Goal: Task Accomplishment & Management: Manage account settings

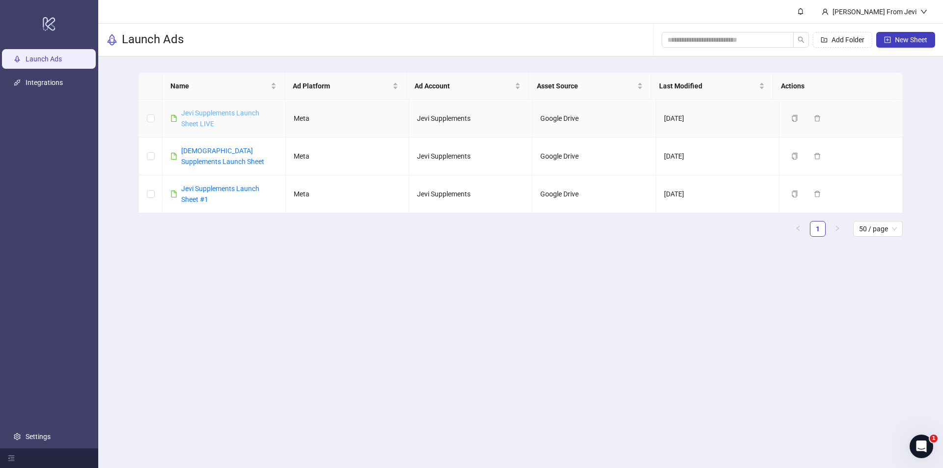
click at [211, 112] on link "Jevi Supplements Launch Sheet LIVE" at bounding box center [220, 118] width 78 height 19
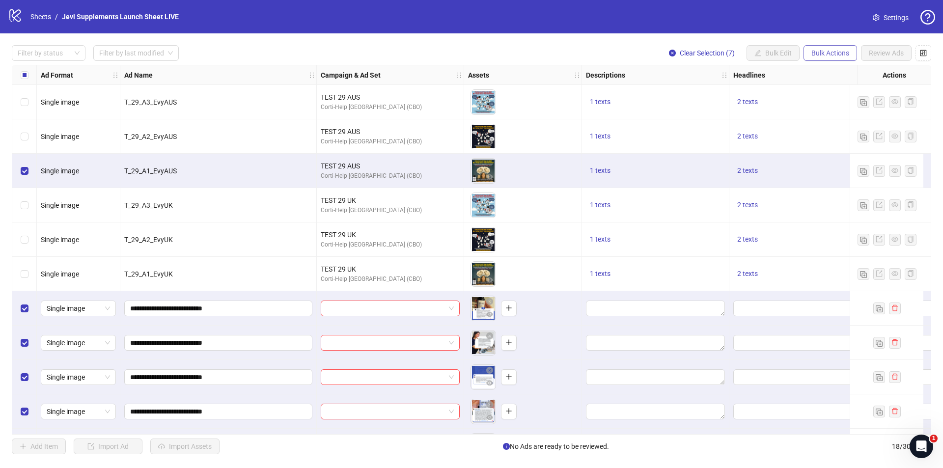
click at [817, 52] on span "Bulk Actions" at bounding box center [831, 53] width 38 height 8
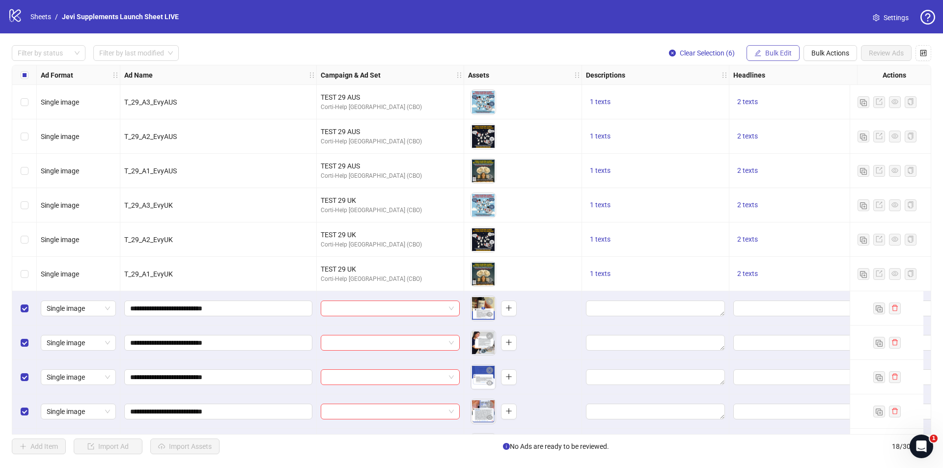
click at [765, 54] on span "Bulk Edit" at bounding box center [778, 53] width 27 height 8
click at [776, 106] on span "Campaign & Ad Set" at bounding box center [783, 104] width 58 height 11
click at [768, 99] on input "search" at bounding box center [741, 95] width 127 height 15
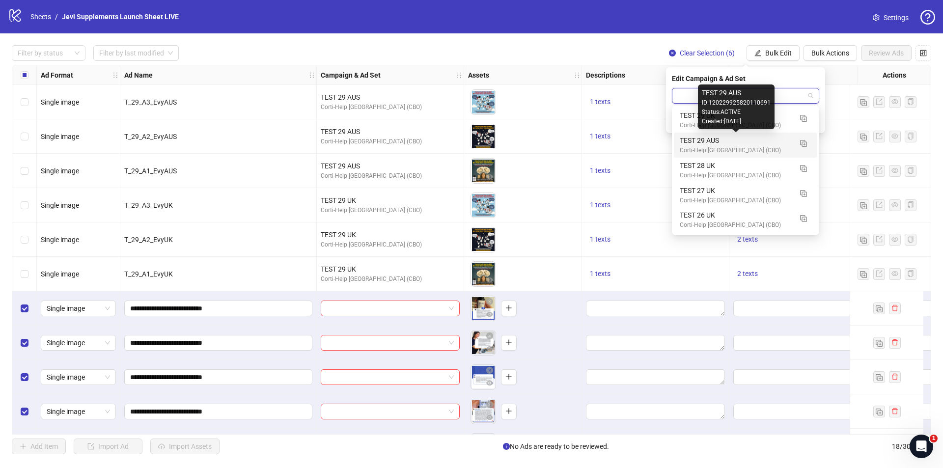
click at [770, 141] on div "TEST 29 AUS" at bounding box center [736, 140] width 112 height 11
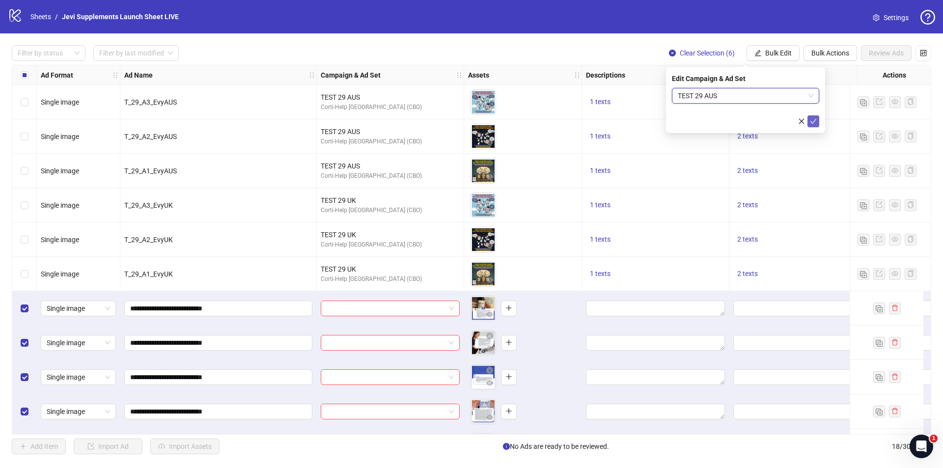
click at [812, 122] on icon "check" at bounding box center [814, 121] width 6 height 5
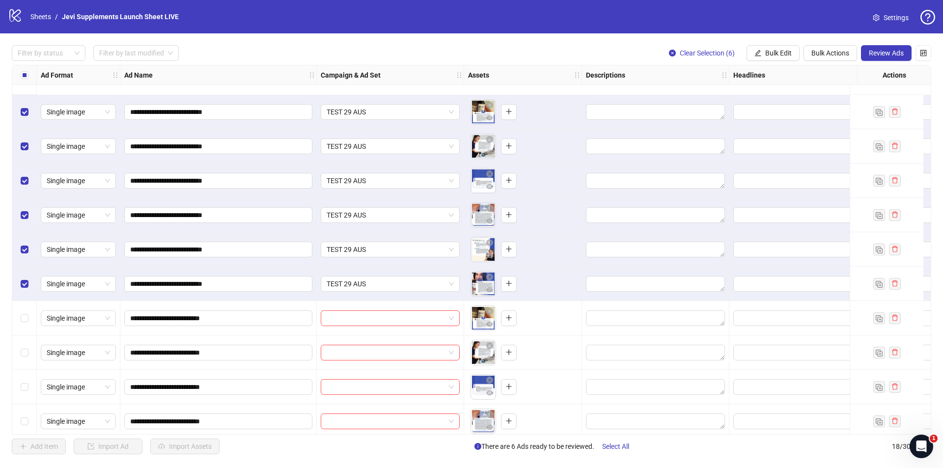
scroll to position [274, 0]
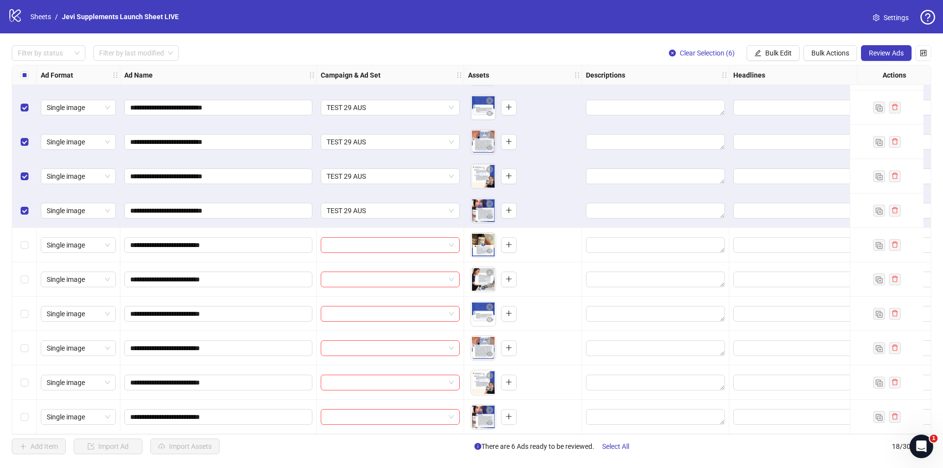
click at [385, 43] on div "**********" at bounding box center [471, 249] width 943 height 433
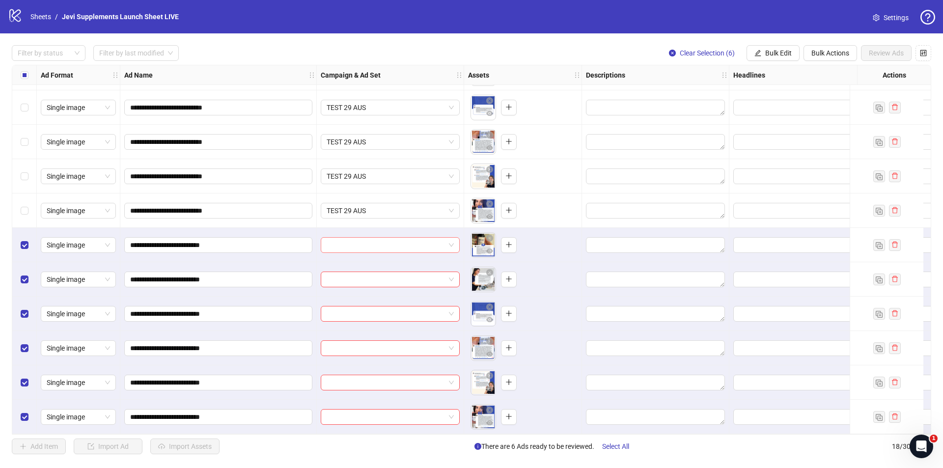
click at [404, 241] on input "search" at bounding box center [386, 245] width 118 height 15
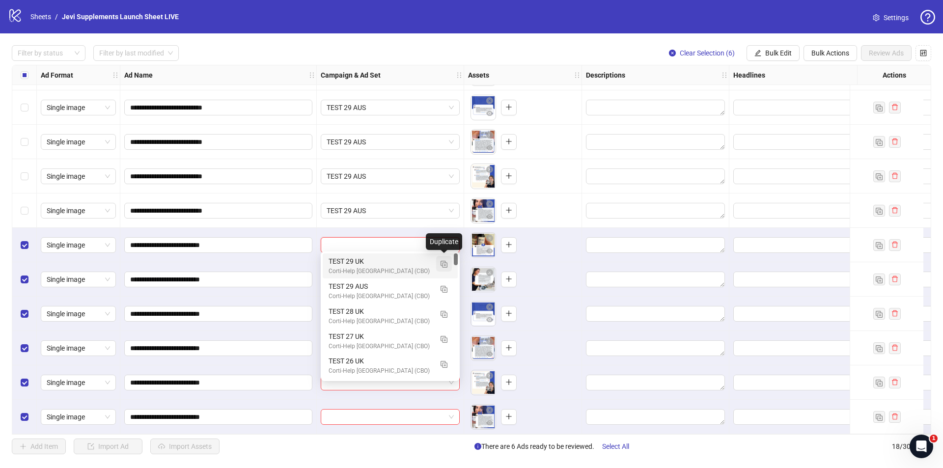
click at [447, 262] on img "button" at bounding box center [444, 264] width 7 height 7
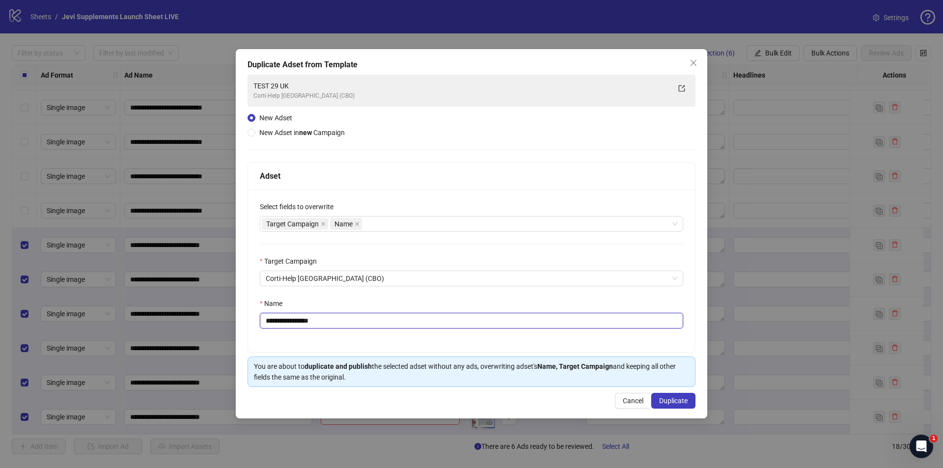
drag, startPoint x: 365, startPoint y: 323, endPoint x: 303, endPoint y: 330, distance: 62.7
click at [303, 330] on div "**********" at bounding box center [471, 271] width 447 height 163
type input "**********"
click at [663, 399] on span "Duplicate" at bounding box center [673, 401] width 28 height 8
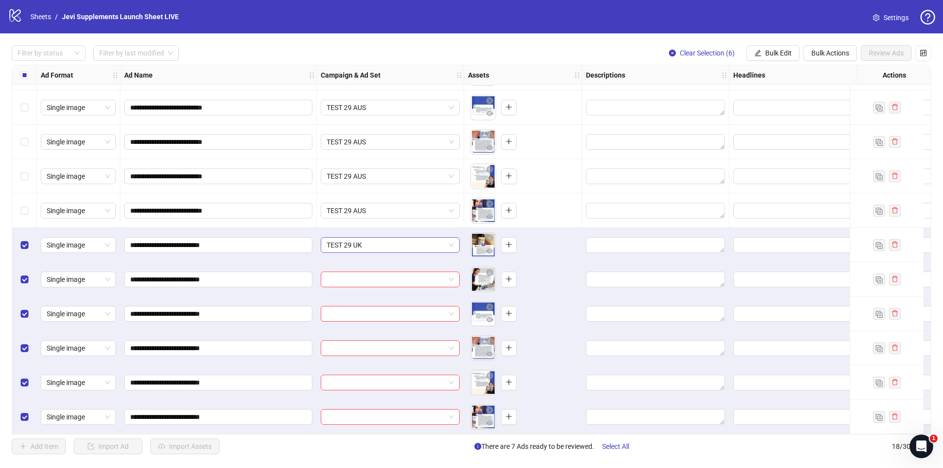
click at [451, 242] on span "TEST 29 UK" at bounding box center [390, 245] width 127 height 15
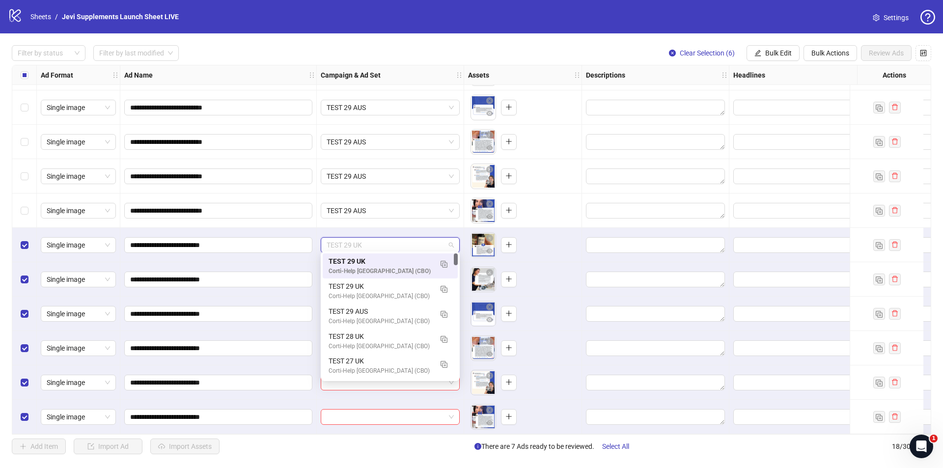
click at [451, 242] on span "TEST 29 UK" at bounding box center [390, 245] width 127 height 15
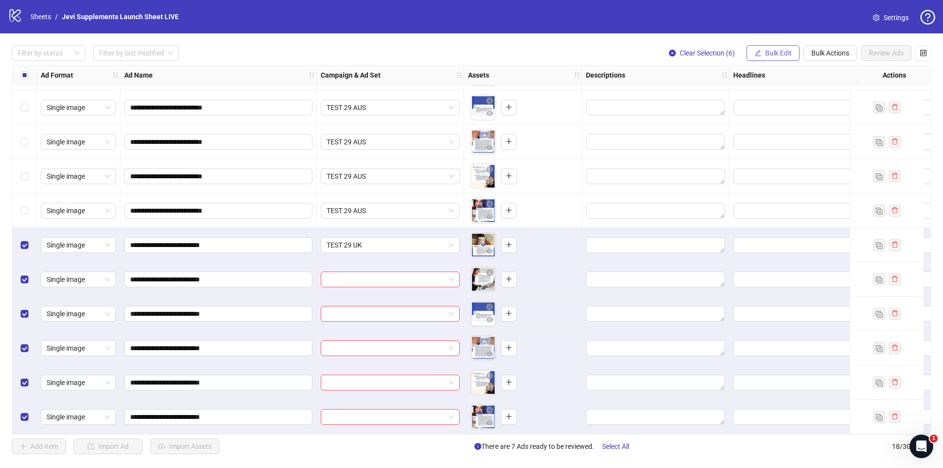
click at [778, 50] on span "Bulk Edit" at bounding box center [778, 53] width 27 height 8
click at [770, 108] on span "Campaign & Ad Set" at bounding box center [783, 104] width 58 height 11
click at [811, 95] on span "TEST 29 UK" at bounding box center [746, 95] width 136 height 15
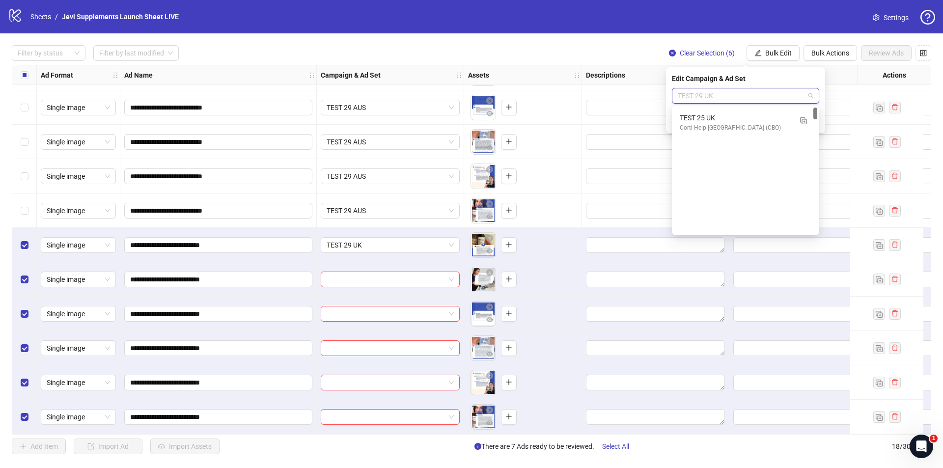
scroll to position [0, 0]
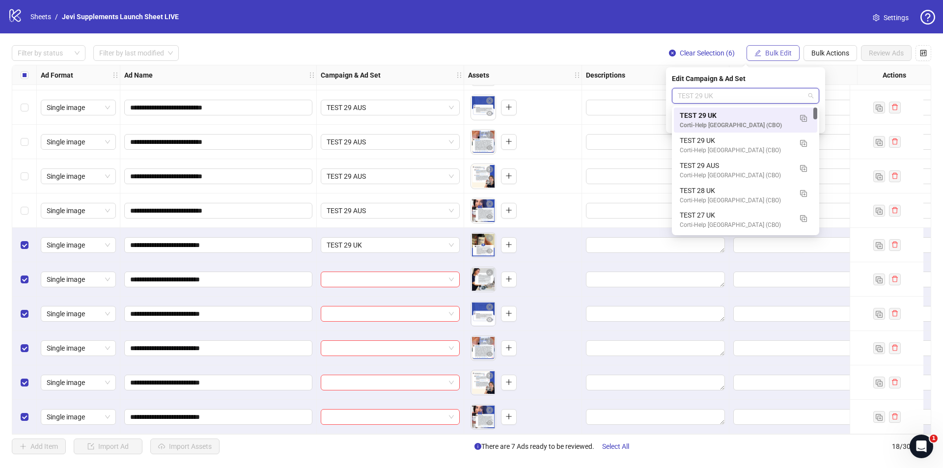
click at [794, 56] on button "Bulk Edit" at bounding box center [773, 53] width 53 height 16
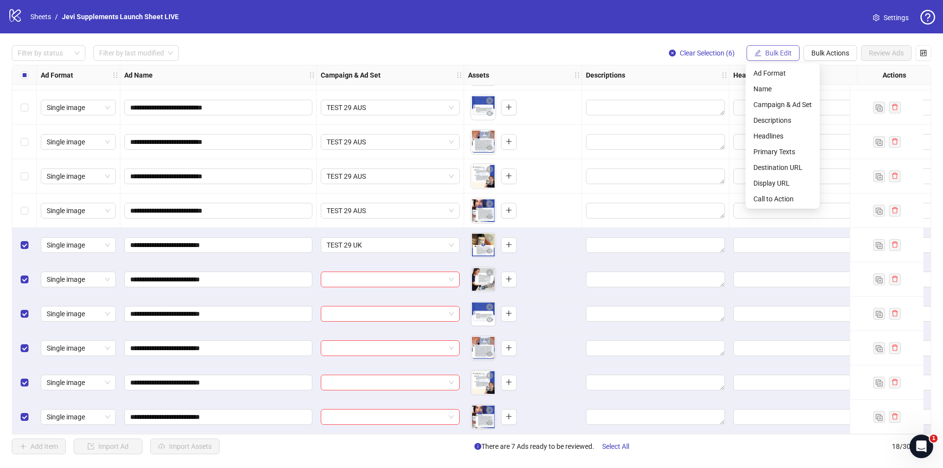
click at [793, 56] on button "Bulk Edit" at bounding box center [773, 53] width 53 height 16
click at [766, 53] on span "Bulk Edit" at bounding box center [778, 53] width 27 height 8
click at [772, 107] on span "Campaign & Ad Set" at bounding box center [783, 104] width 58 height 11
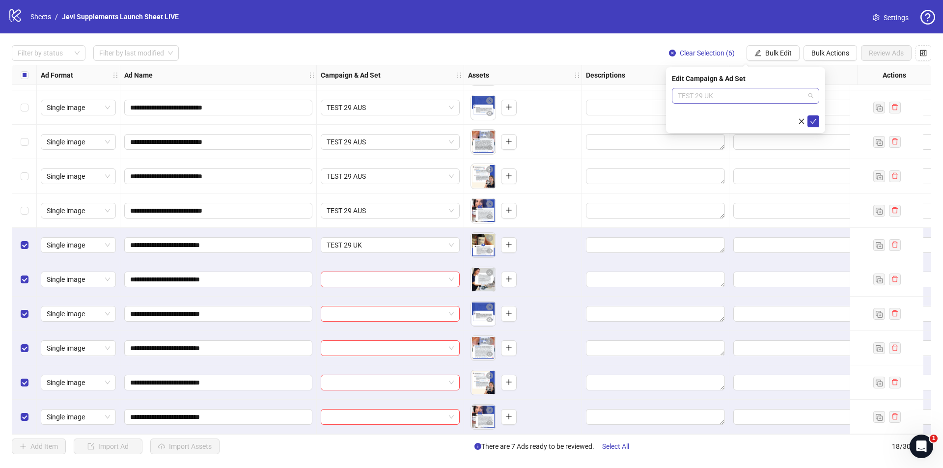
click at [811, 95] on span "TEST 29 UK" at bounding box center [746, 95] width 136 height 15
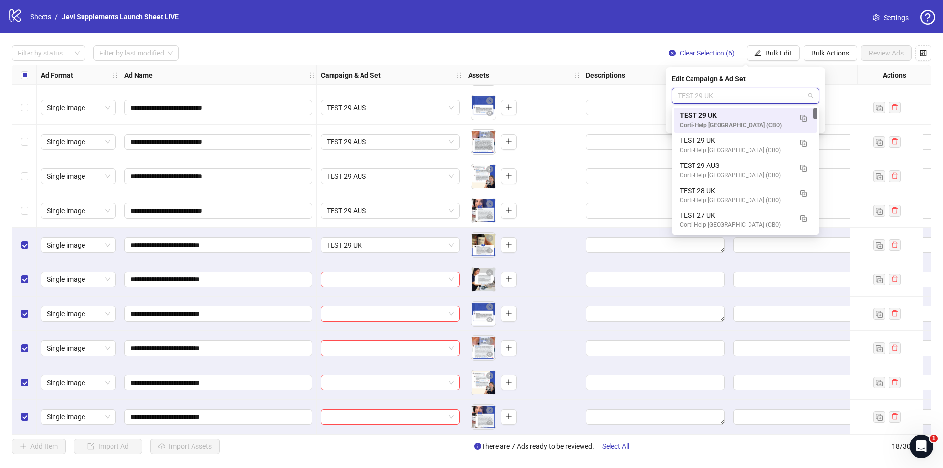
click at [749, 126] on div "Corti-Help [GEOGRAPHIC_DATA] (CBO)" at bounding box center [736, 125] width 112 height 9
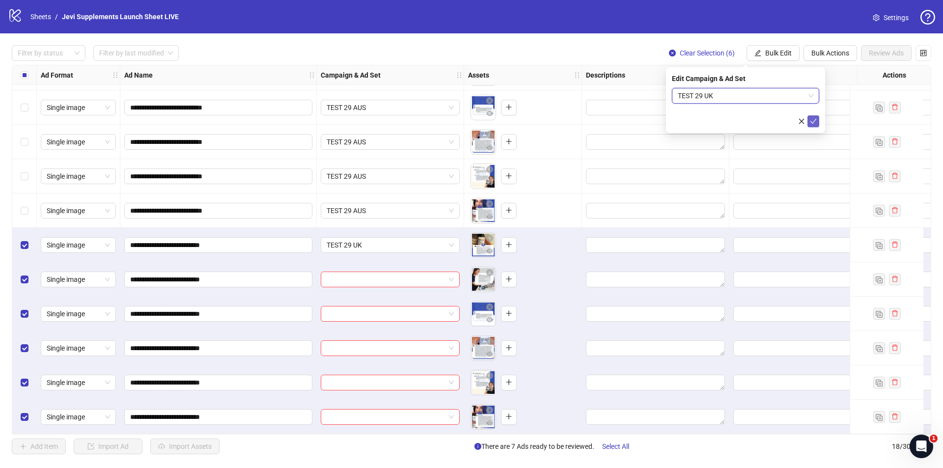
click at [813, 121] on icon "check" at bounding box center [813, 121] width 7 height 7
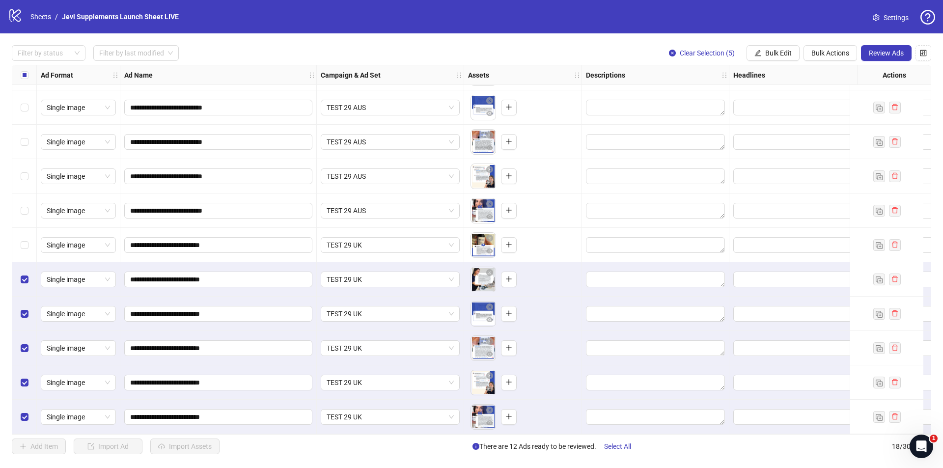
click at [18, 280] on div "Select row 14" at bounding box center [24, 279] width 25 height 34
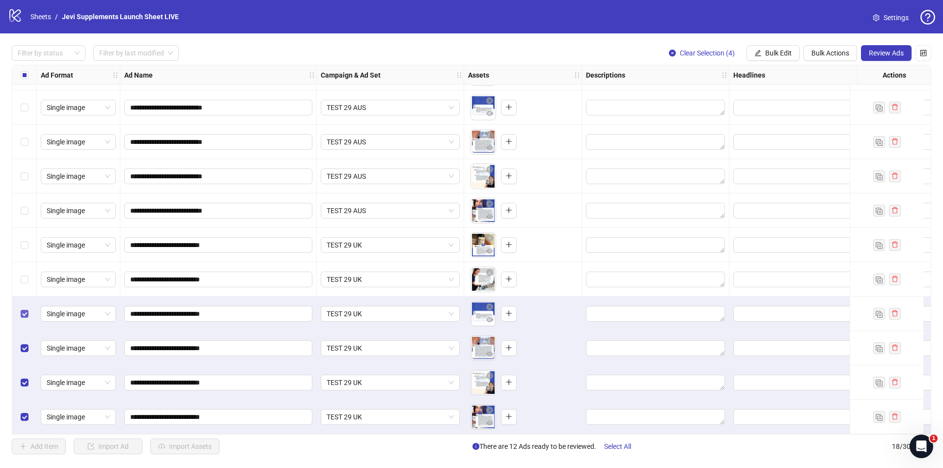
click at [21, 314] on label "Select row 15" at bounding box center [25, 314] width 8 height 11
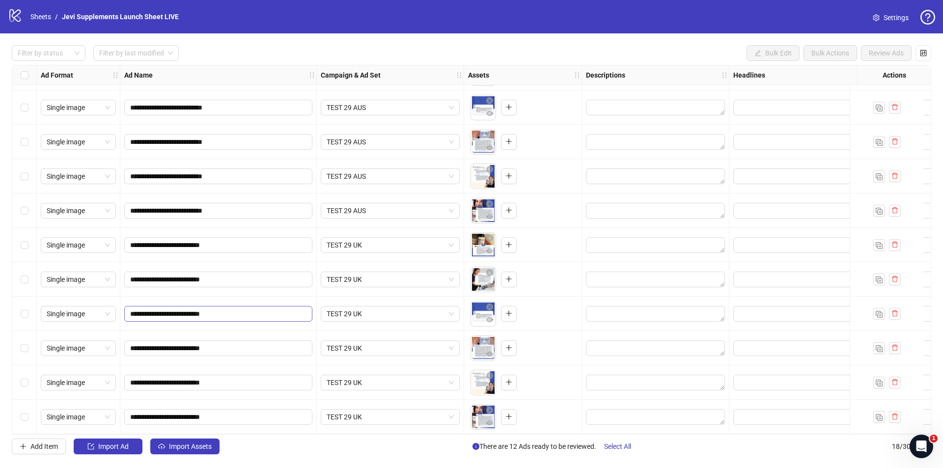
scroll to position [175, 0]
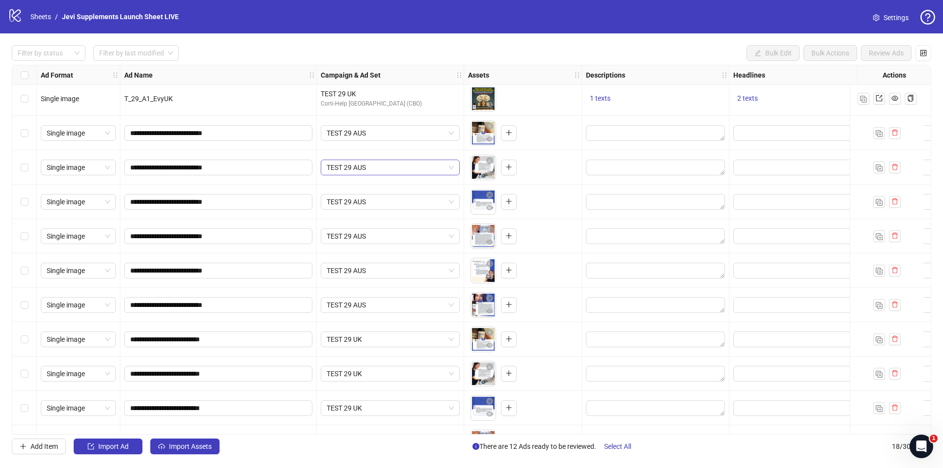
click at [452, 167] on span "TEST 29 AUS" at bounding box center [390, 167] width 127 height 15
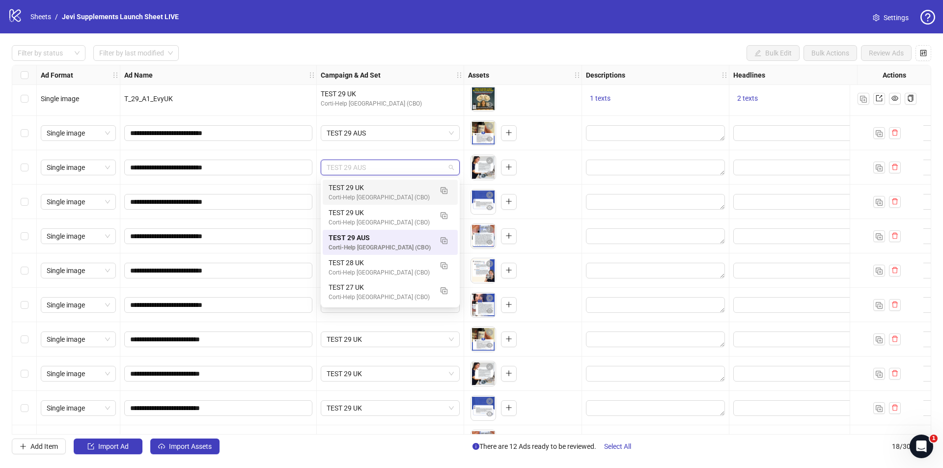
click at [427, 142] on div "TEST 29 AUS" at bounding box center [390, 133] width 147 height 34
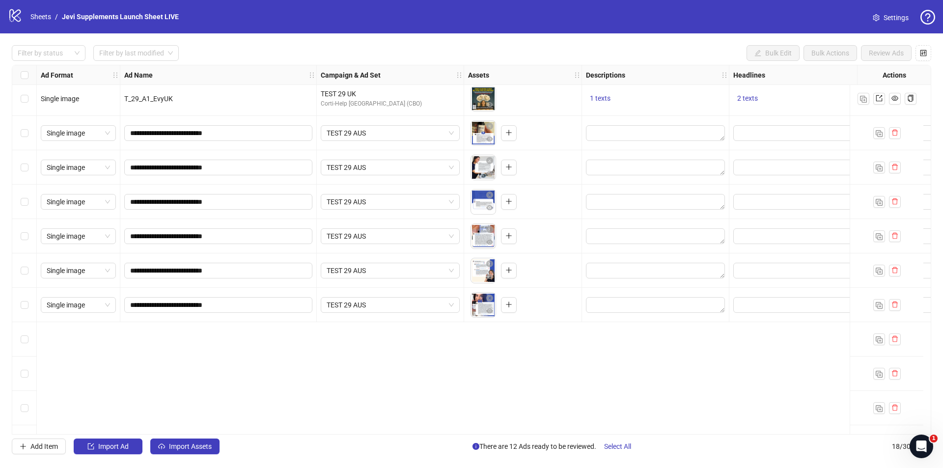
scroll to position [28, 0]
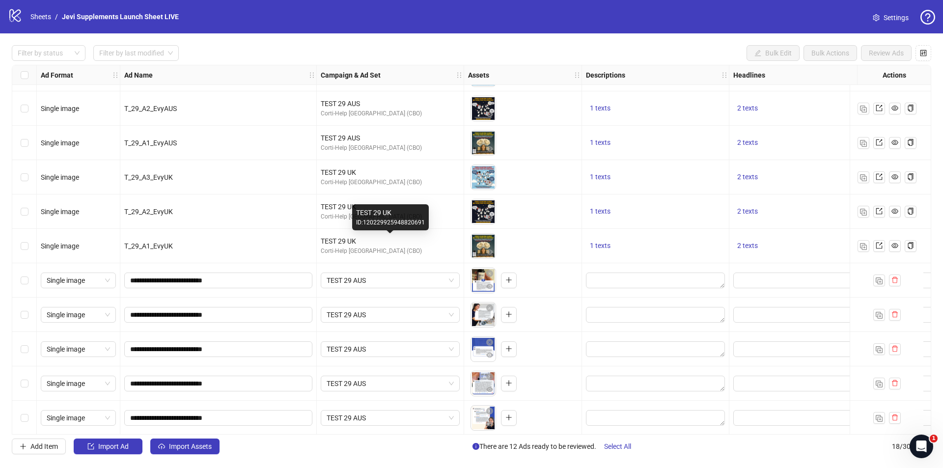
click at [416, 244] on div "TEST 29 UK" at bounding box center [390, 241] width 139 height 11
click at [453, 283] on span "TEST 29 AUS" at bounding box center [390, 280] width 127 height 15
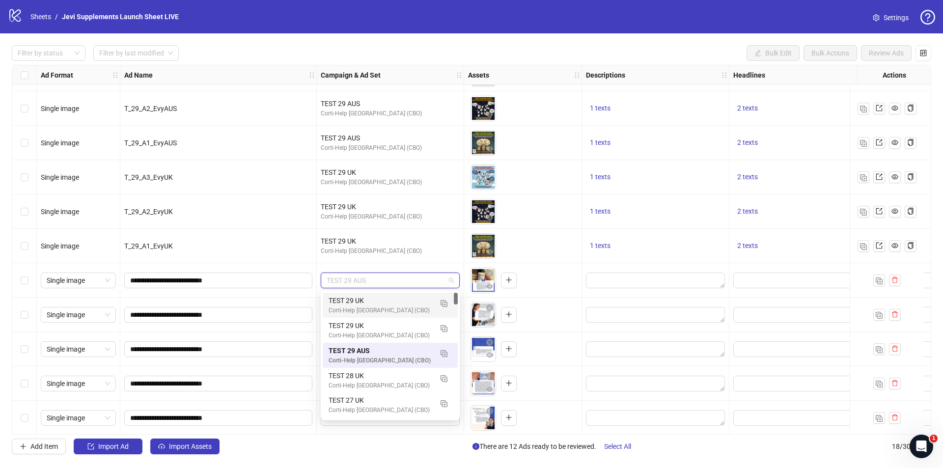
click at [430, 248] on div "Corti-Help [GEOGRAPHIC_DATA] (CBO)" at bounding box center [390, 251] width 139 height 9
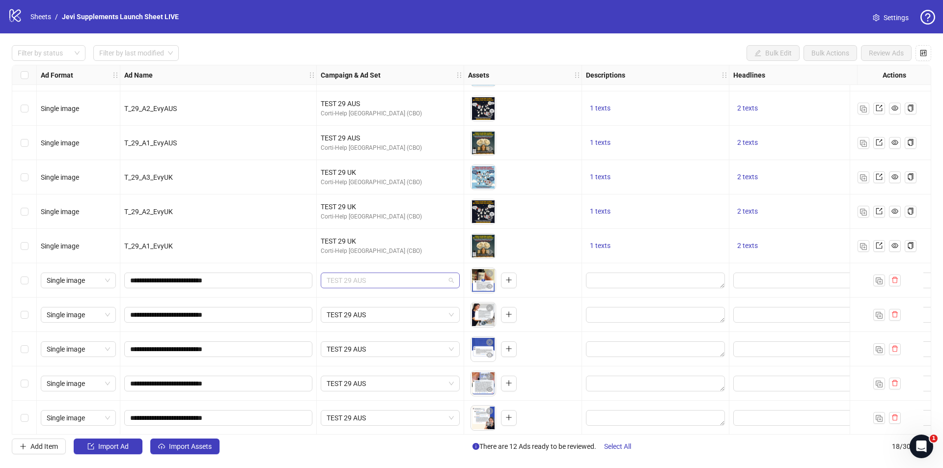
click at [452, 281] on span "TEST 29 AUS" at bounding box center [390, 280] width 127 height 15
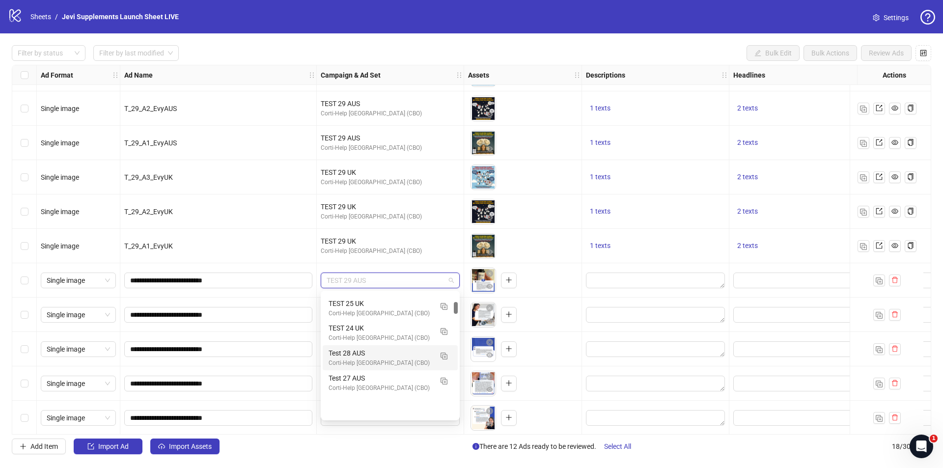
scroll to position [0, 0]
click at [451, 280] on span "TEST 29 AUS" at bounding box center [390, 280] width 127 height 15
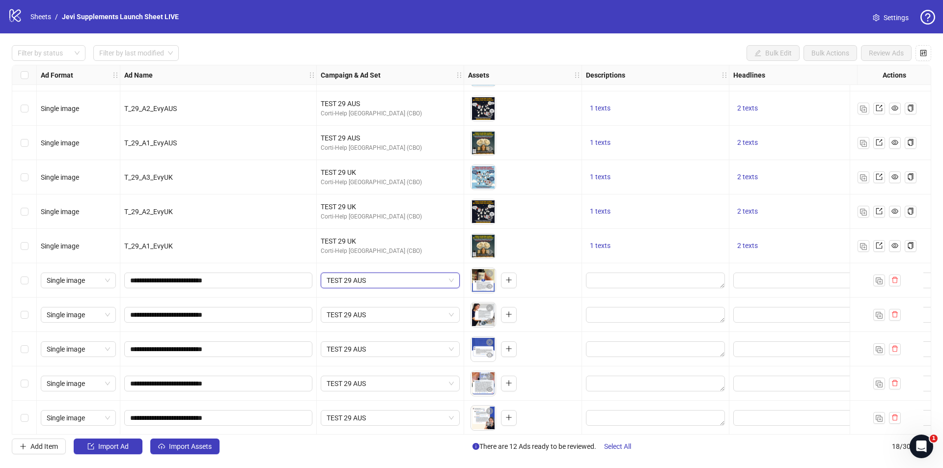
click at [451, 280] on span "TEST 29 AUS" at bounding box center [390, 280] width 127 height 15
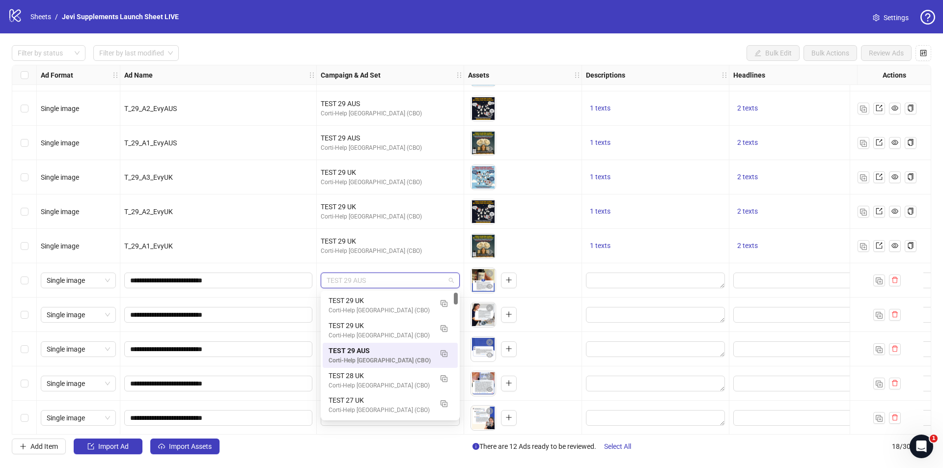
click at [451, 280] on span "TEST 29 AUS" at bounding box center [390, 280] width 127 height 15
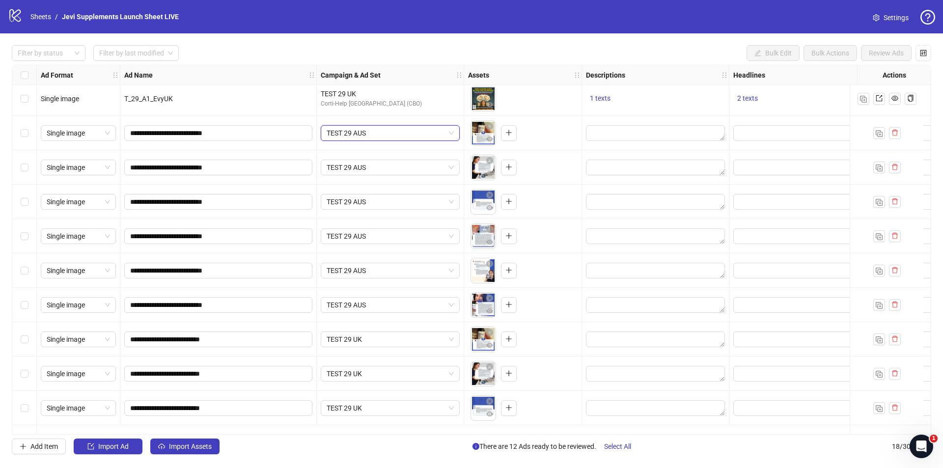
scroll to position [126, 0]
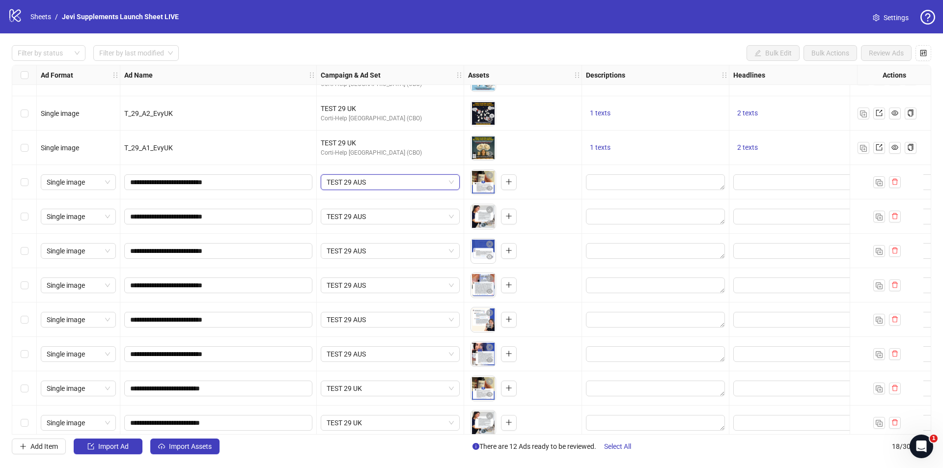
click at [452, 184] on span "TEST 29 AUS" at bounding box center [390, 182] width 127 height 15
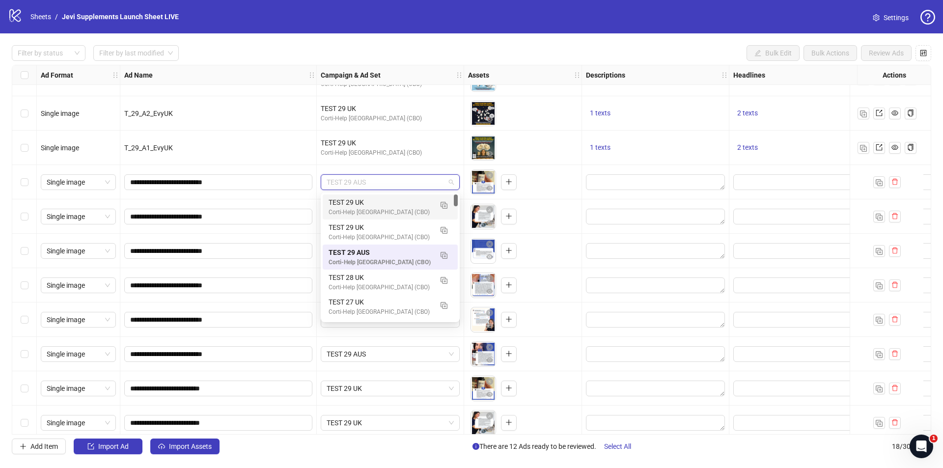
click at [452, 180] on span "TEST 29 AUS" at bounding box center [390, 182] width 127 height 15
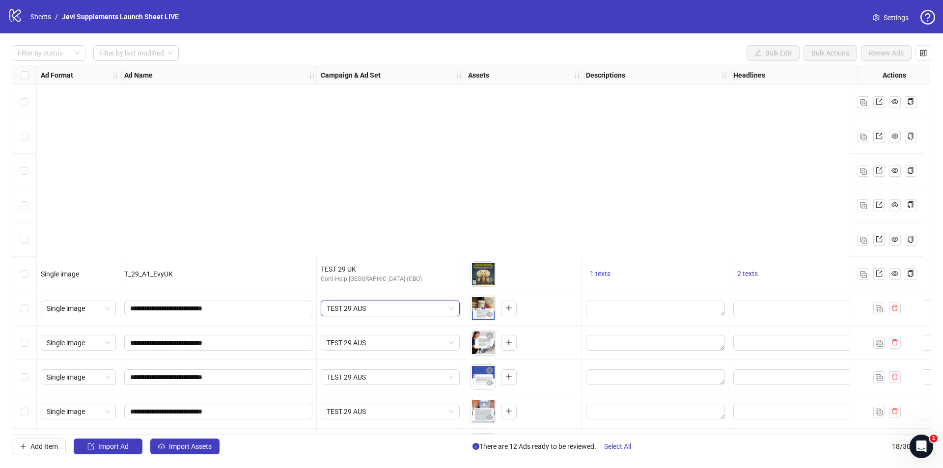
scroll to position [274, 0]
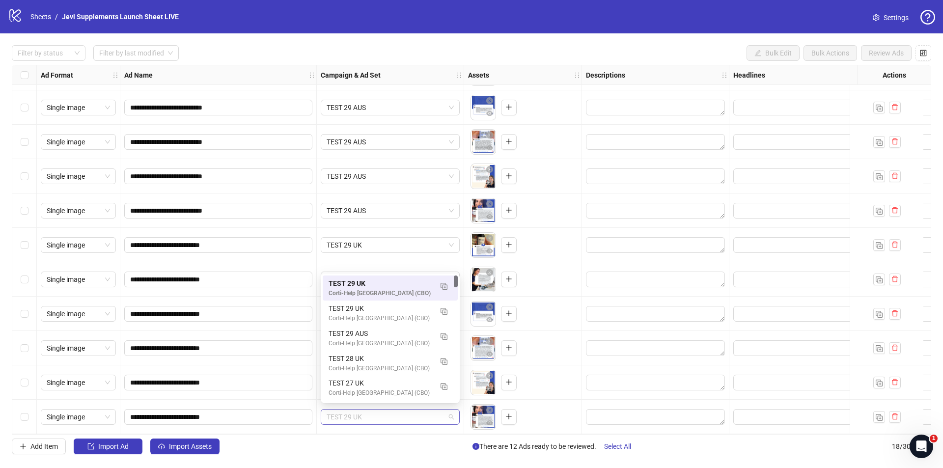
click at [452, 415] on span "TEST 29 UK" at bounding box center [390, 417] width 127 height 15
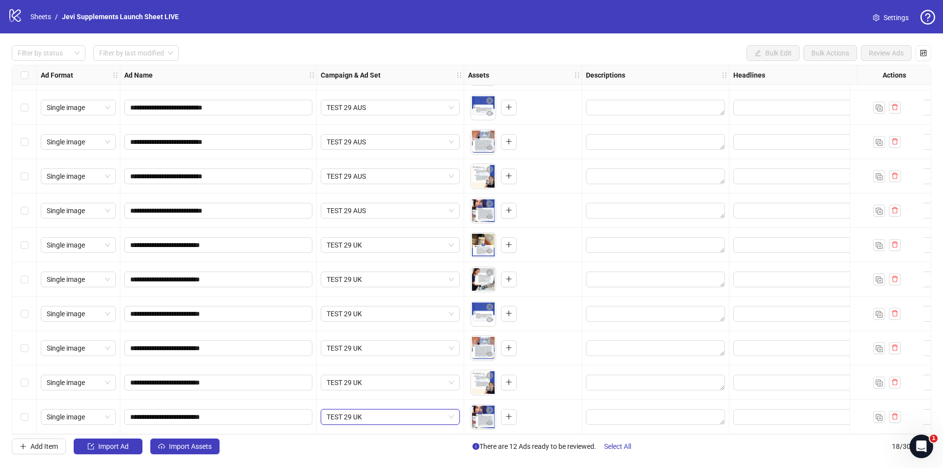
click at [452, 415] on span "TEST 29 UK" at bounding box center [390, 417] width 127 height 15
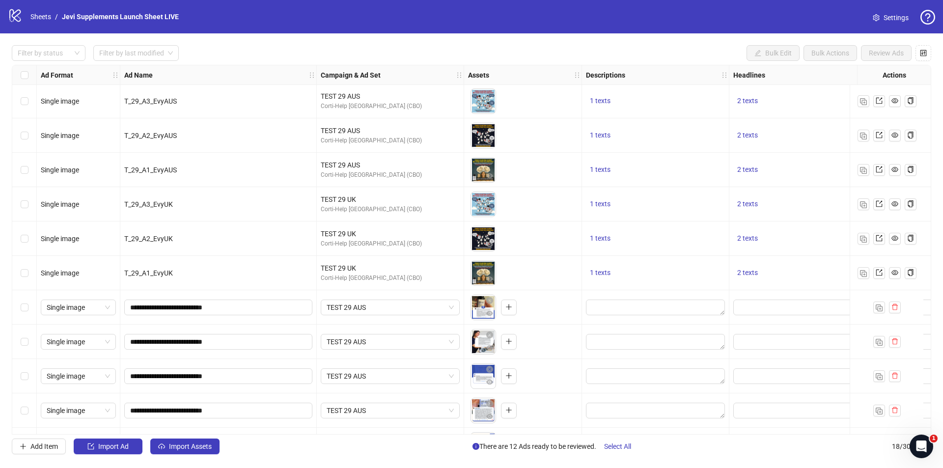
scroll to position [0, 0]
click at [415, 243] on div "Corti-Help [GEOGRAPHIC_DATA] (CBO)" at bounding box center [390, 244] width 139 height 9
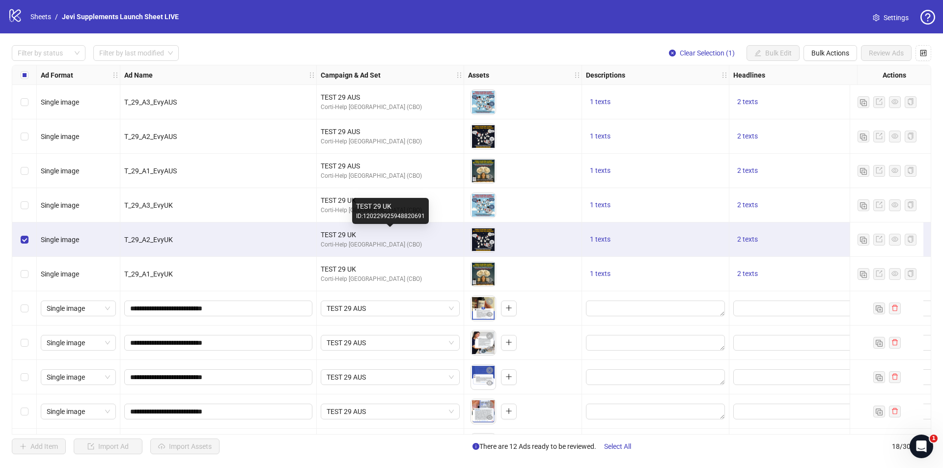
click at [427, 236] on div "TEST 29 UK" at bounding box center [390, 234] width 139 height 11
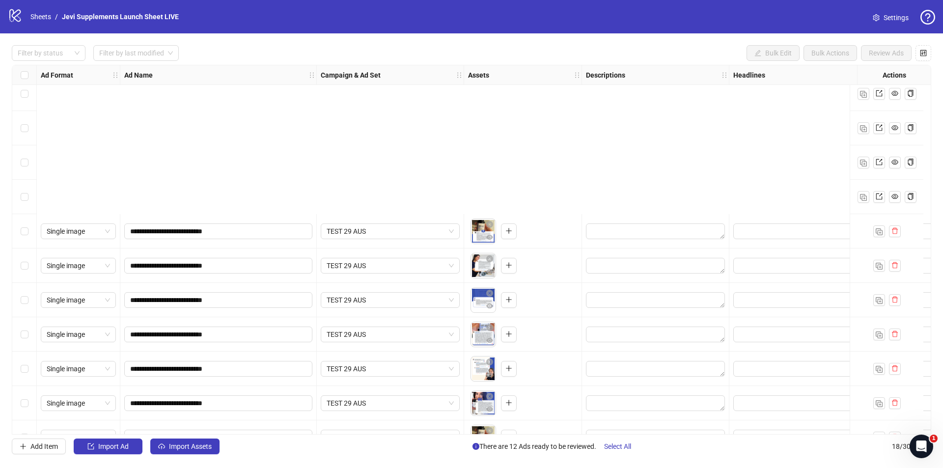
scroll to position [274, 0]
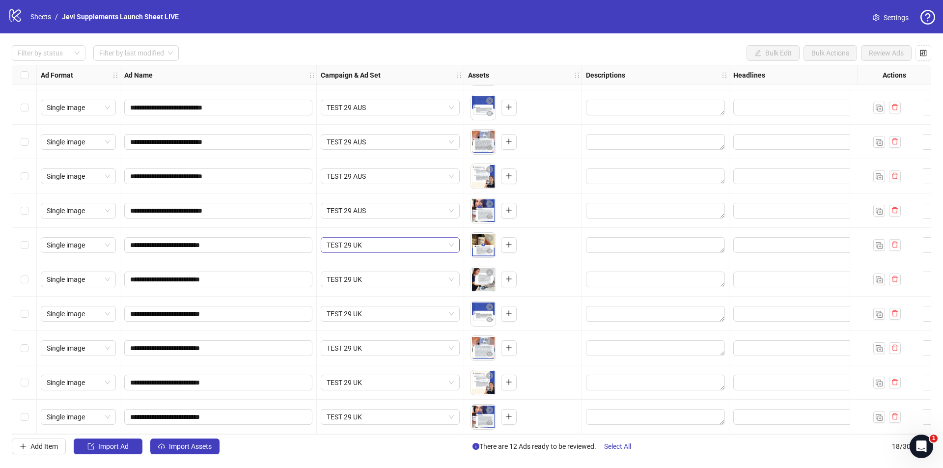
click at [453, 243] on span "TEST 29 UK" at bounding box center [390, 245] width 127 height 15
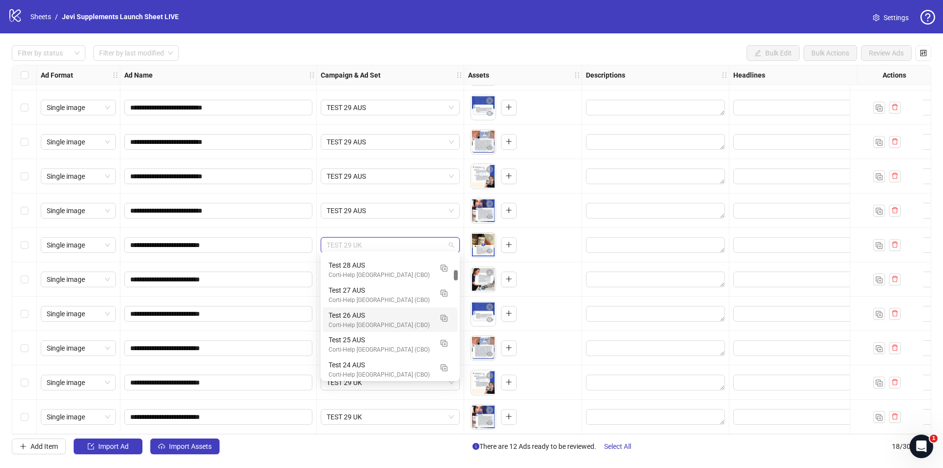
scroll to position [0, 0]
click at [419, 220] on div "TEST 29 AUS" at bounding box center [390, 211] width 147 height 34
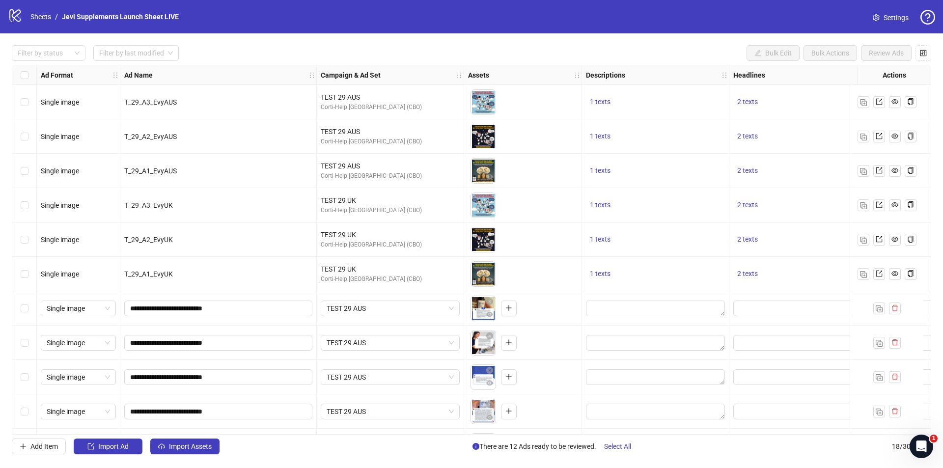
click at [879, 15] on icon "setting" at bounding box center [876, 17] width 6 height 7
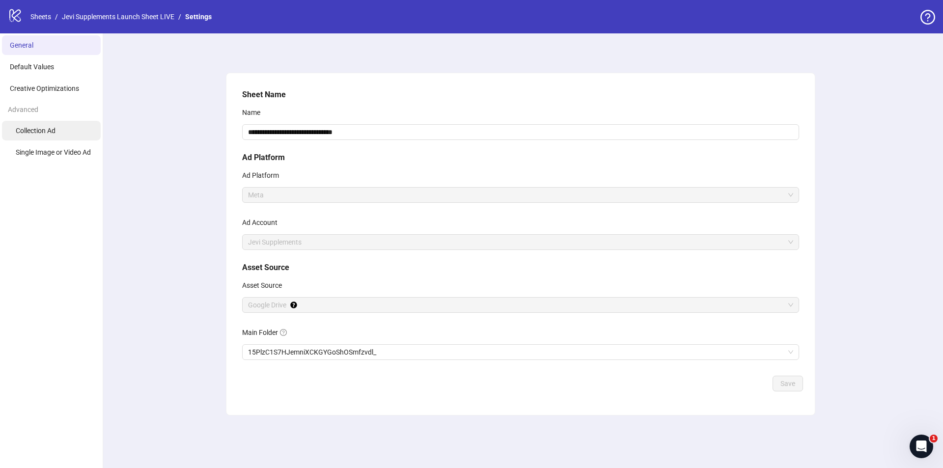
click at [60, 132] on li "Collection Ad" at bounding box center [51, 131] width 99 height 20
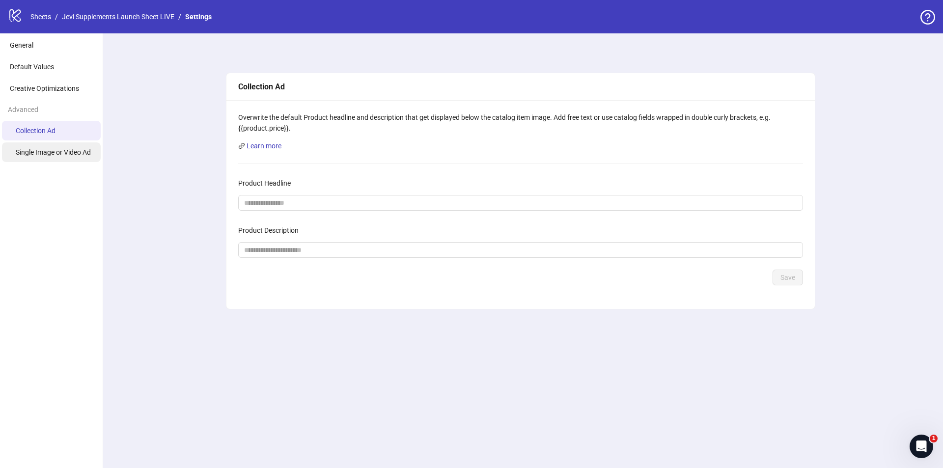
click at [67, 156] on span "Single Image or Video Ad" at bounding box center [53, 152] width 75 height 8
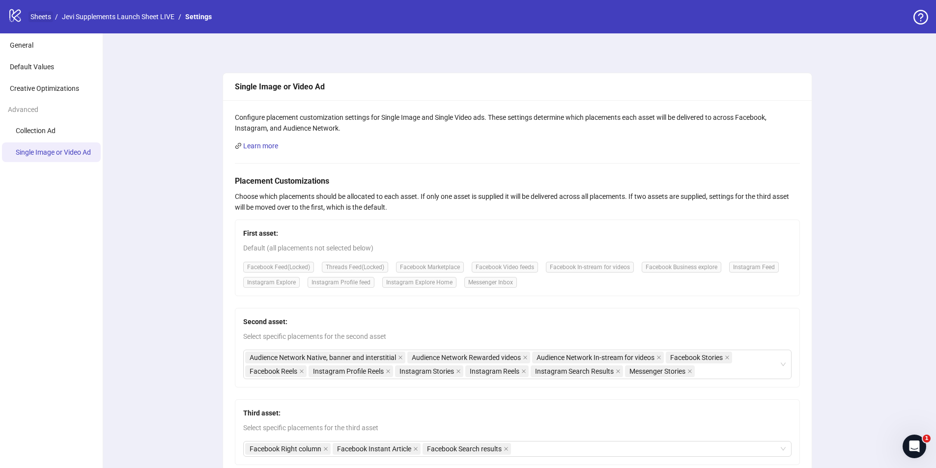
click at [38, 16] on link "Sheets" at bounding box center [40, 16] width 25 height 11
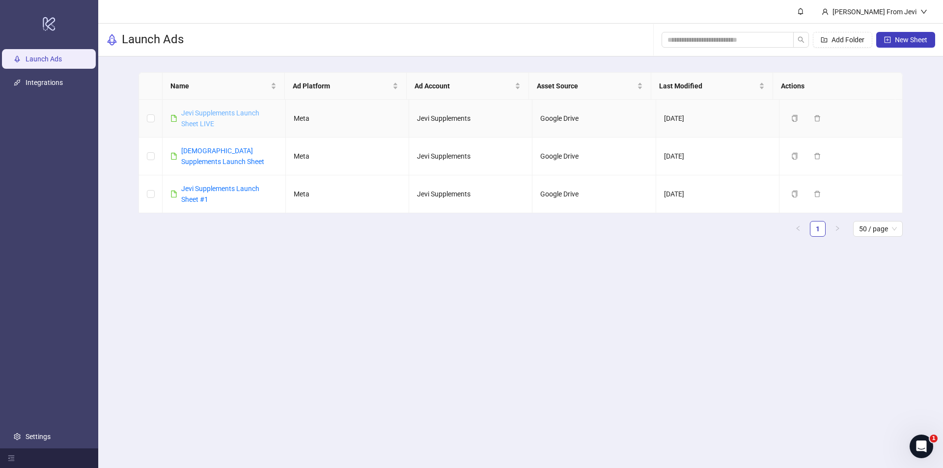
click at [189, 113] on link "Jevi Supplements Launch Sheet LIVE" at bounding box center [220, 118] width 78 height 19
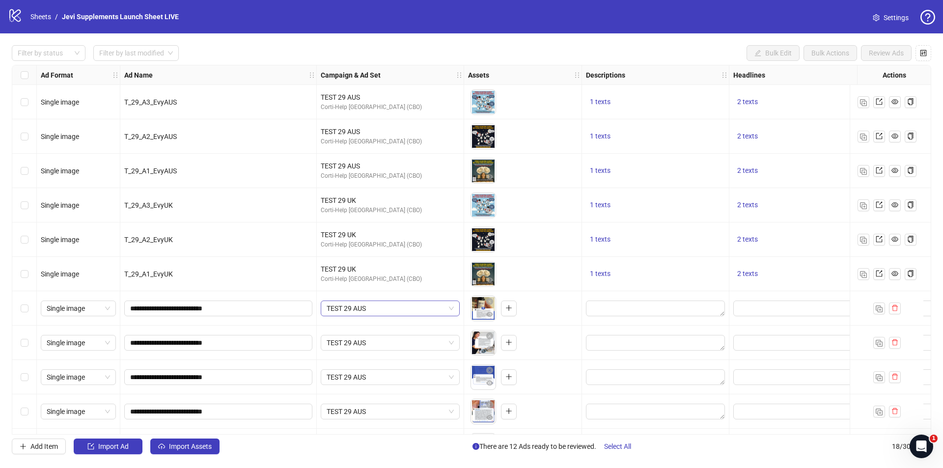
click at [452, 310] on span "TEST 29 AUS" at bounding box center [390, 308] width 127 height 15
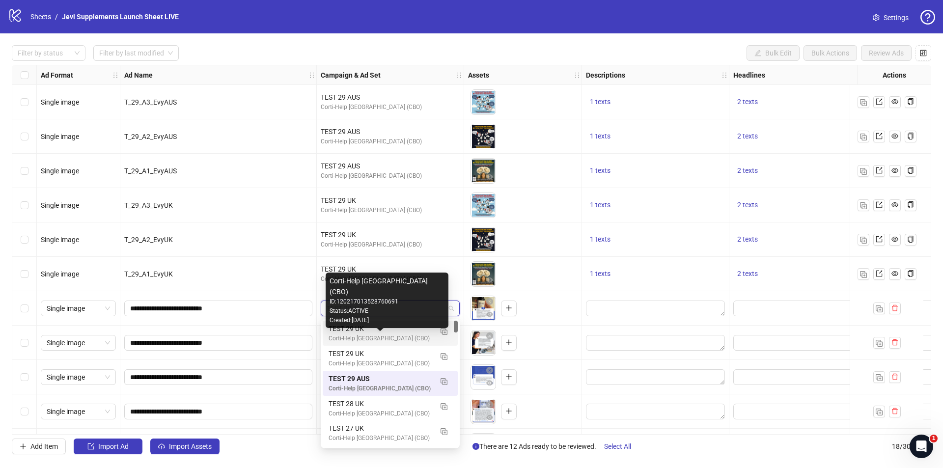
click at [422, 335] on div "Corti-Help [GEOGRAPHIC_DATA] (CBO)" at bounding box center [381, 338] width 104 height 9
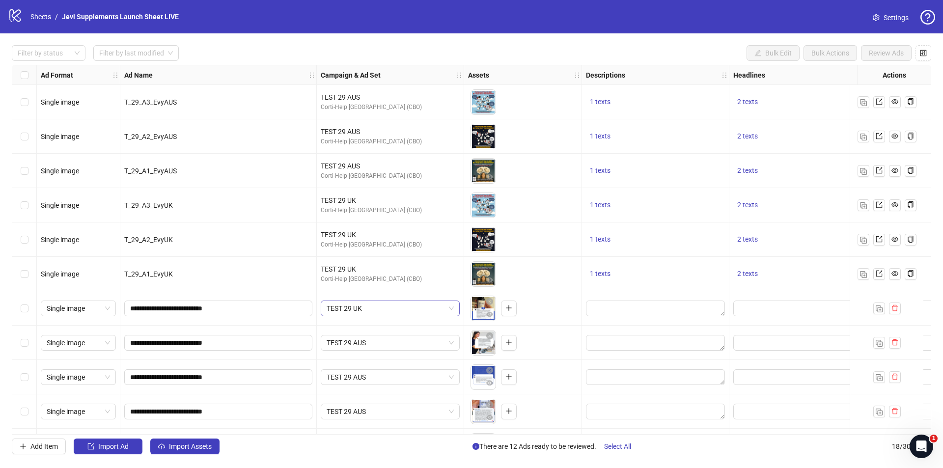
click at [442, 311] on span "TEST 29 UK" at bounding box center [390, 308] width 127 height 15
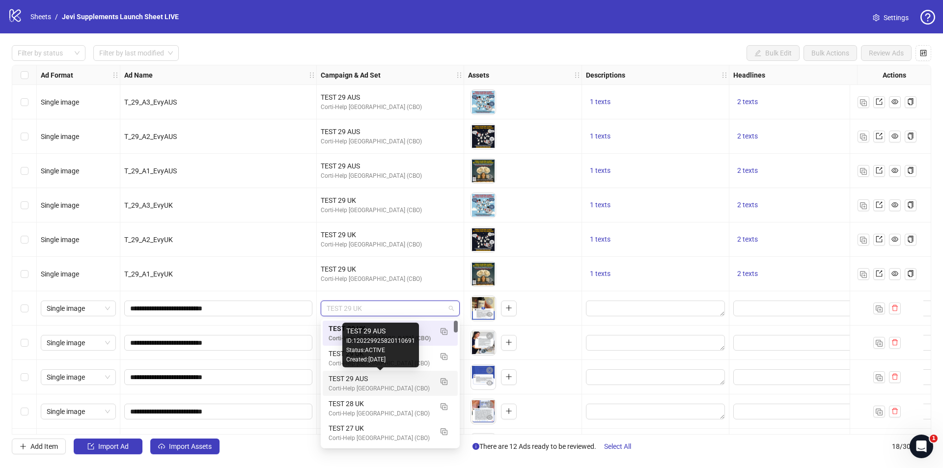
click at [406, 376] on div "TEST 29 AUS" at bounding box center [381, 378] width 104 height 11
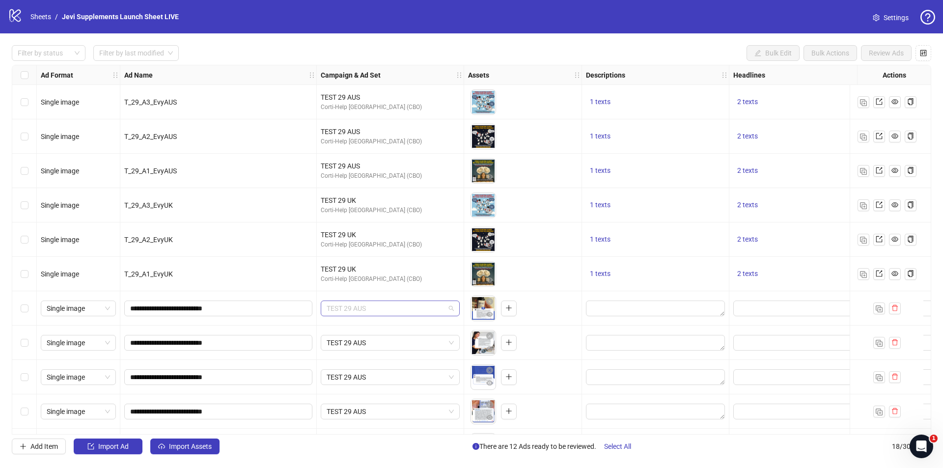
click at [419, 309] on span "TEST 29 AUS" at bounding box center [390, 308] width 127 height 15
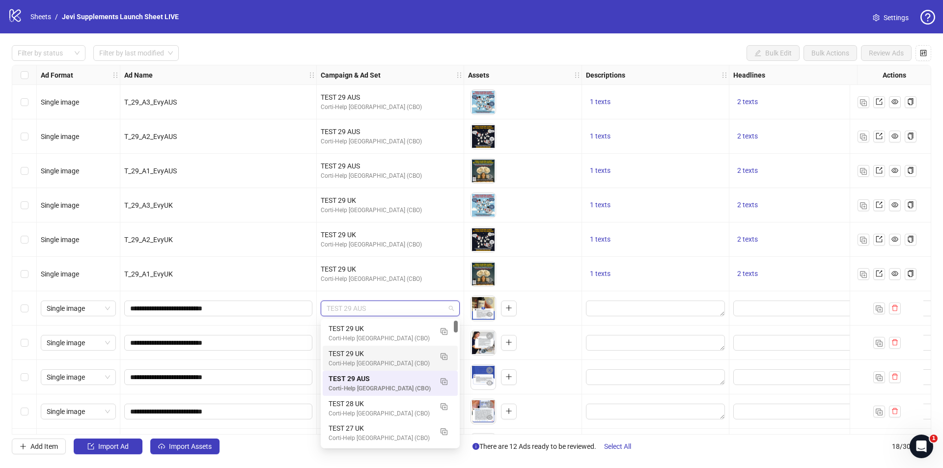
click at [450, 294] on div "TEST 29 AUS" at bounding box center [390, 308] width 147 height 34
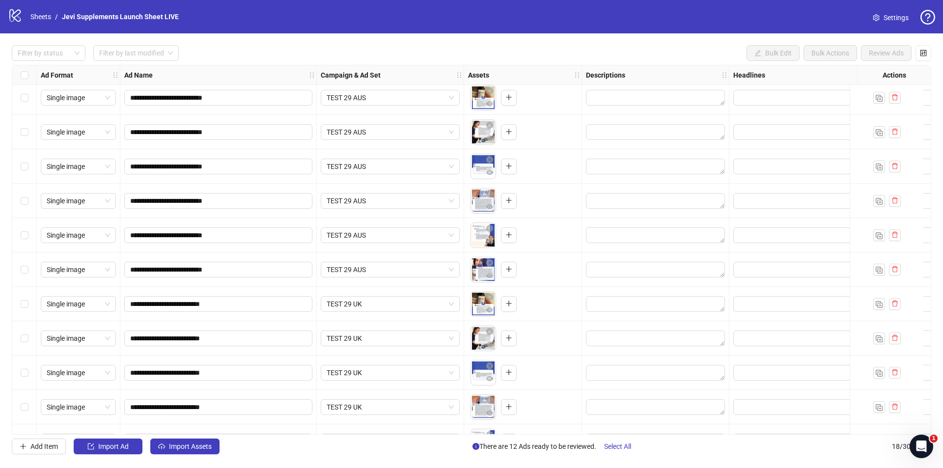
scroll to position [274, 0]
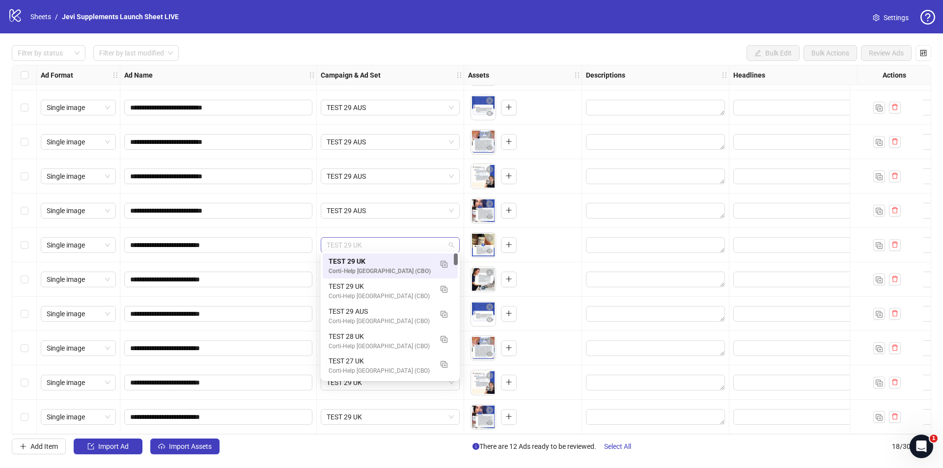
click at [390, 242] on span "TEST 29 UK" at bounding box center [390, 245] width 127 height 15
click at [420, 262] on div "TEST 29 UK" at bounding box center [381, 261] width 104 height 11
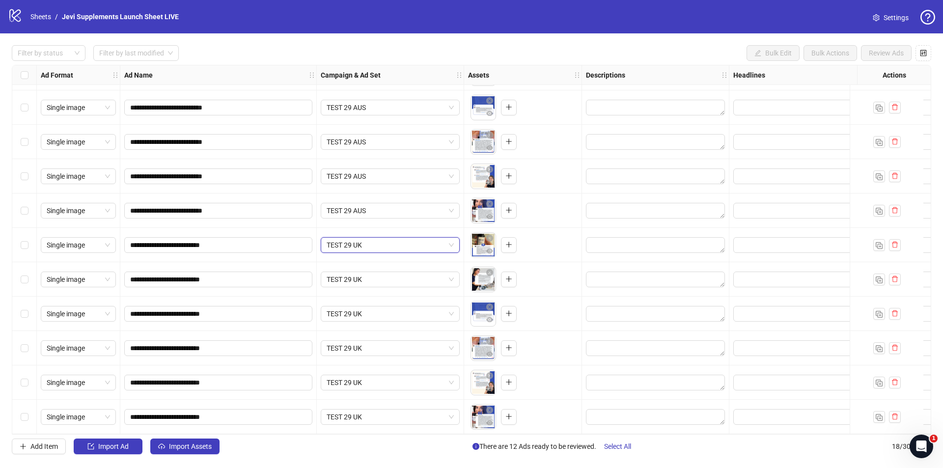
click at [401, 242] on span "TEST 29 UK" at bounding box center [390, 245] width 127 height 15
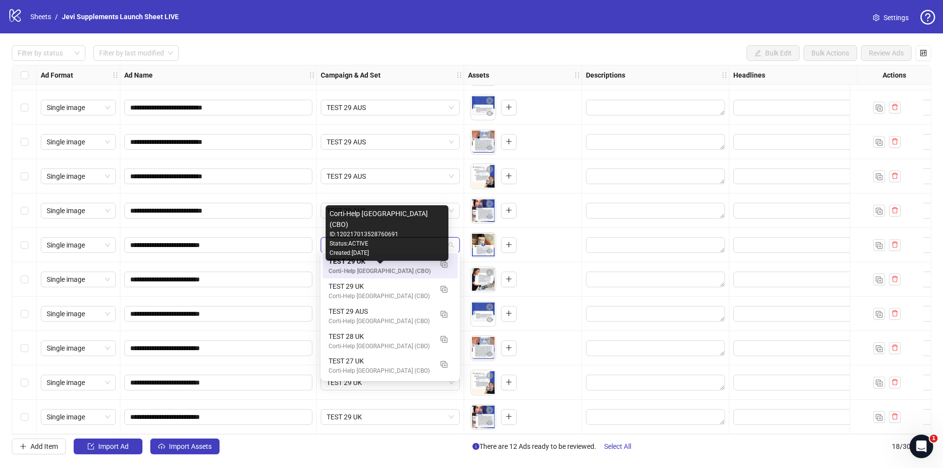
click at [400, 267] on div "Corti-Help [GEOGRAPHIC_DATA] (CBO)" at bounding box center [381, 271] width 104 height 9
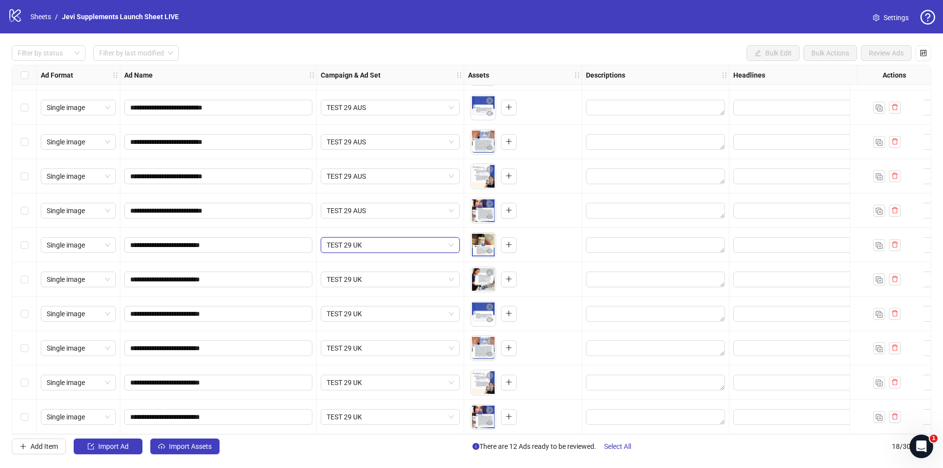
click at [397, 247] on span "TEST 29 UK" at bounding box center [390, 245] width 127 height 15
click at [392, 275] on span "TEST 29 UK" at bounding box center [390, 279] width 127 height 15
click at [428, 272] on span "TEST 29 UK" at bounding box center [390, 279] width 127 height 15
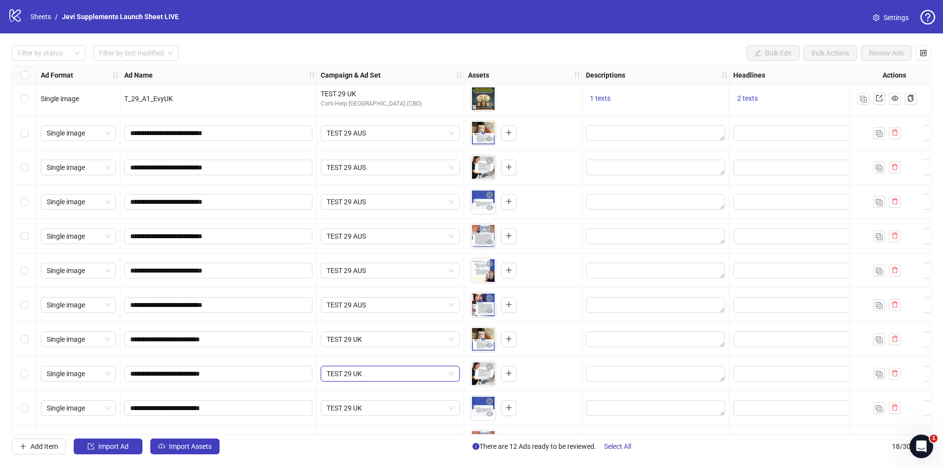
scroll to position [126, 0]
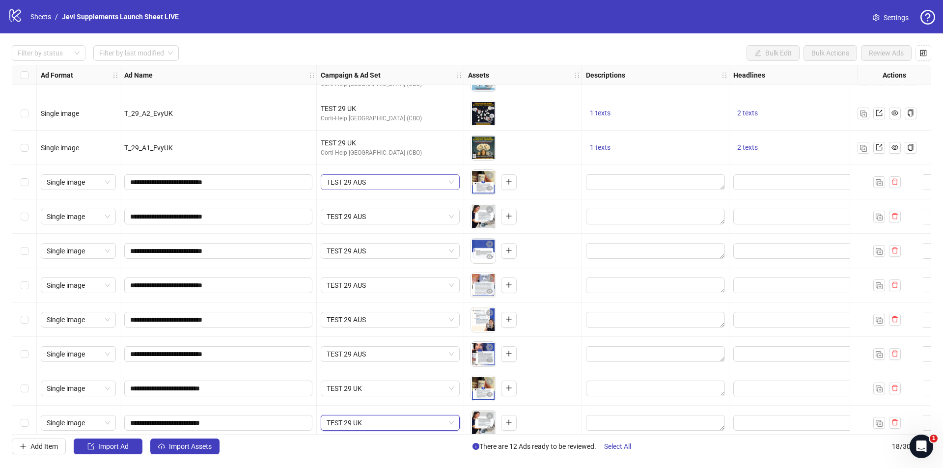
click at [454, 185] on div "TEST 29 AUS" at bounding box center [390, 182] width 139 height 16
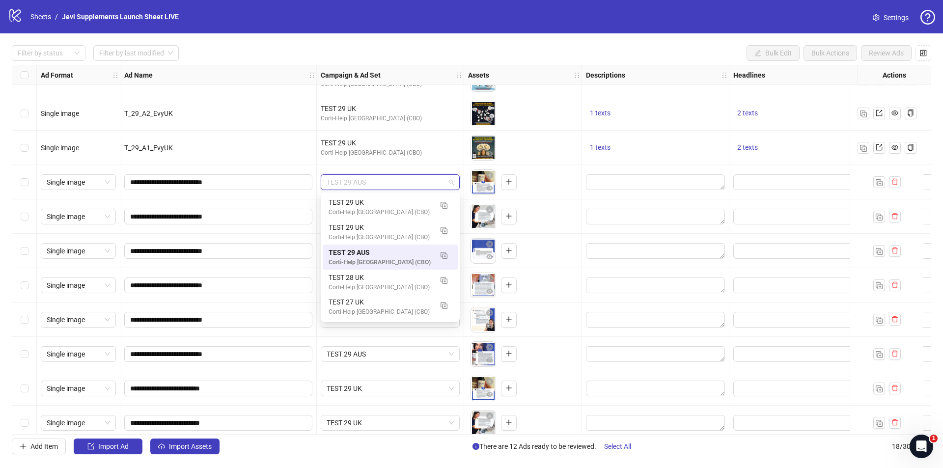
click at [454, 185] on div "TEST 29 AUS" at bounding box center [390, 182] width 139 height 16
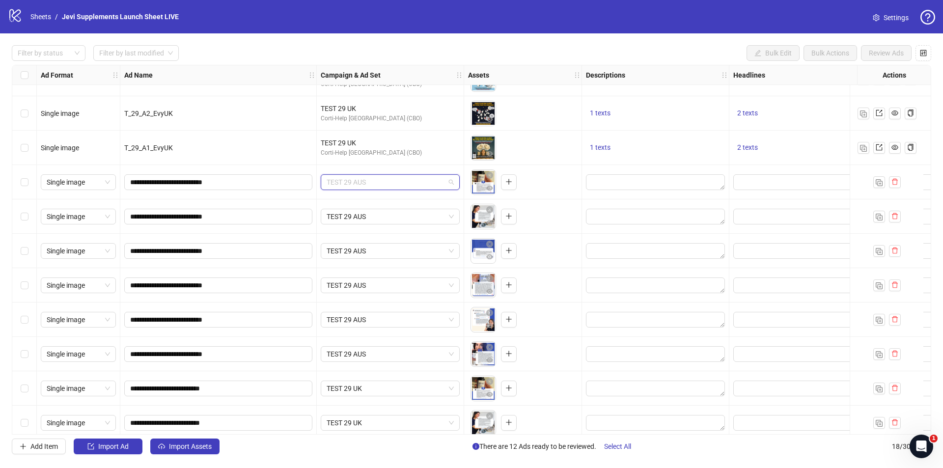
click at [398, 181] on span "TEST 29 AUS" at bounding box center [390, 182] width 127 height 15
click at [428, 174] on div "TEST 29 AUS" at bounding box center [390, 182] width 139 height 16
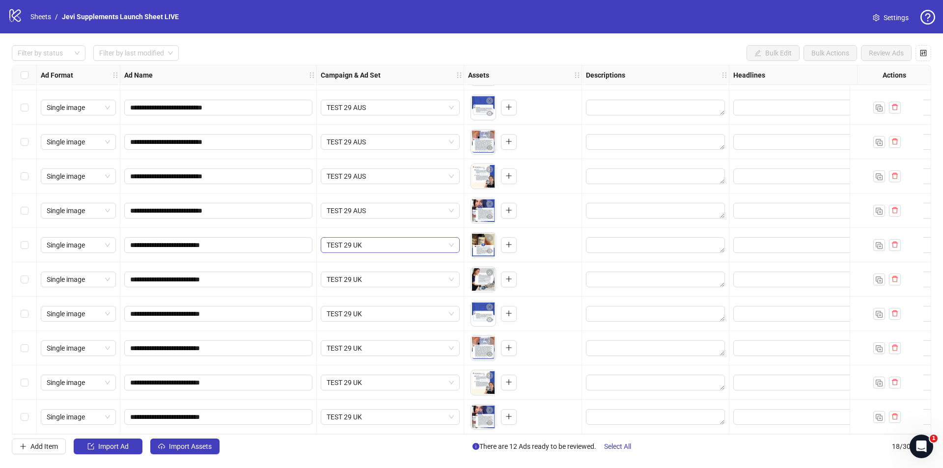
click at [396, 248] on span "TEST 29 UK" at bounding box center [390, 245] width 127 height 15
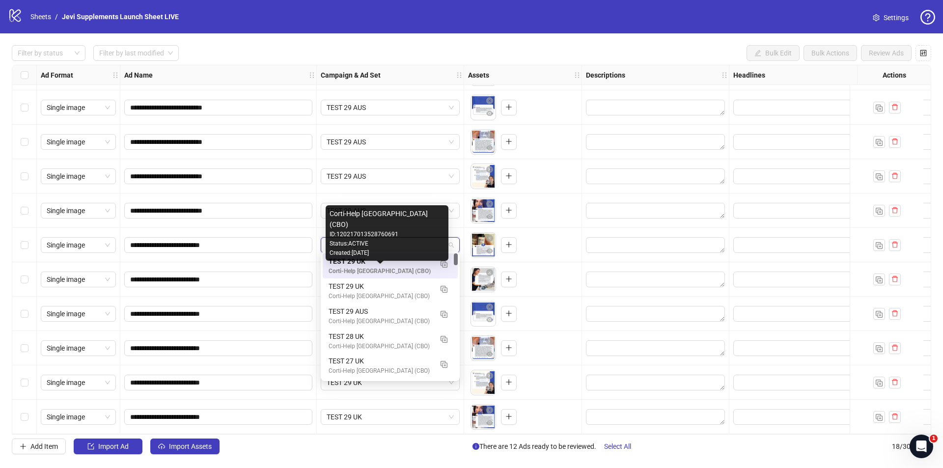
click at [434, 235] on div "Corti-Help [GEOGRAPHIC_DATA] (CBO) ID: 120217013528760691 Status: ACTIVE Create…" at bounding box center [387, 233] width 123 height 56
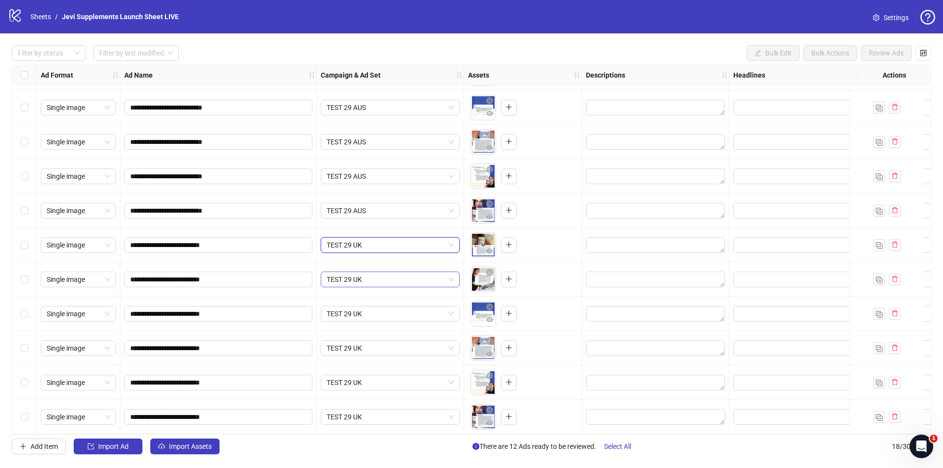
click at [419, 277] on span "TEST 29 UK" at bounding box center [390, 279] width 127 height 15
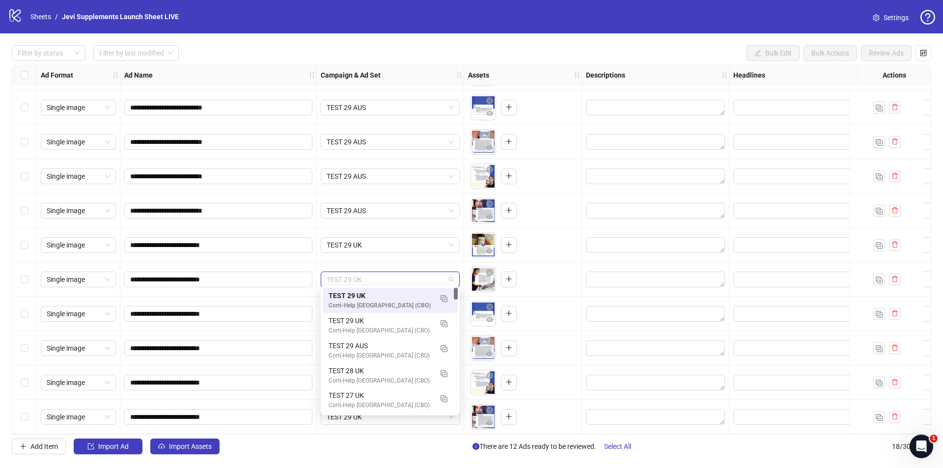
click at [449, 255] on div "TEST 29 UK" at bounding box center [390, 245] width 147 height 34
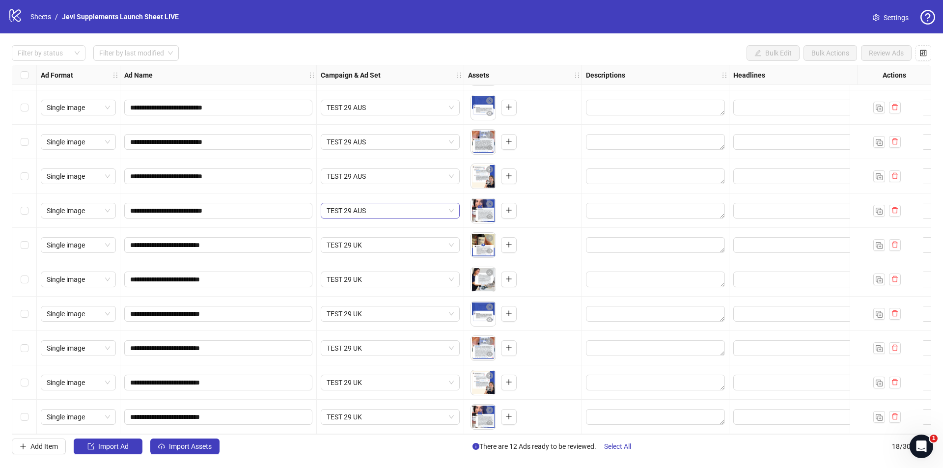
click at [395, 206] on span "TEST 29 AUS" at bounding box center [390, 210] width 127 height 15
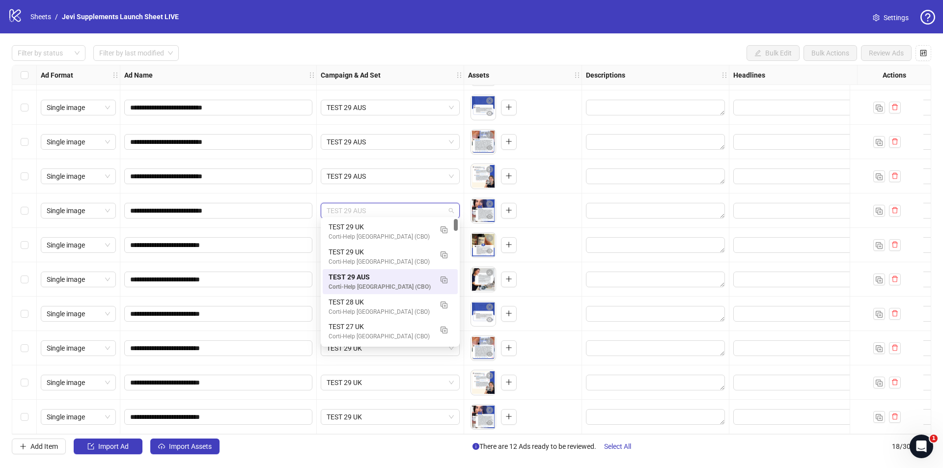
click at [422, 190] on div "TEST 29 AUS" at bounding box center [390, 176] width 147 height 34
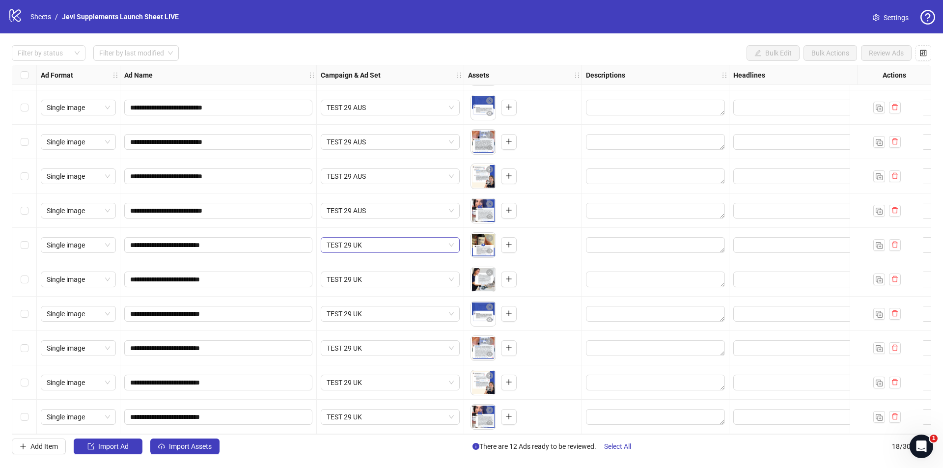
click at [414, 247] on span "TEST 29 UK" at bounding box center [390, 245] width 127 height 15
click at [439, 224] on div "TEST 29 AUS" at bounding box center [390, 211] width 147 height 34
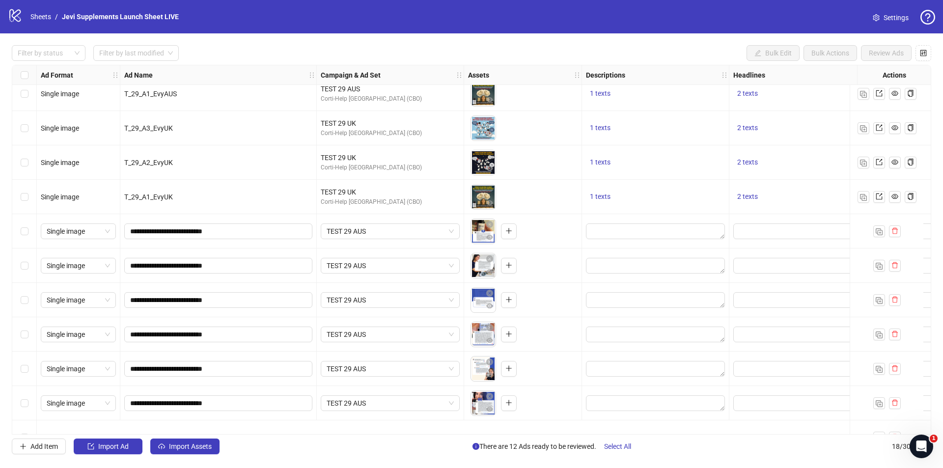
scroll to position [0, 0]
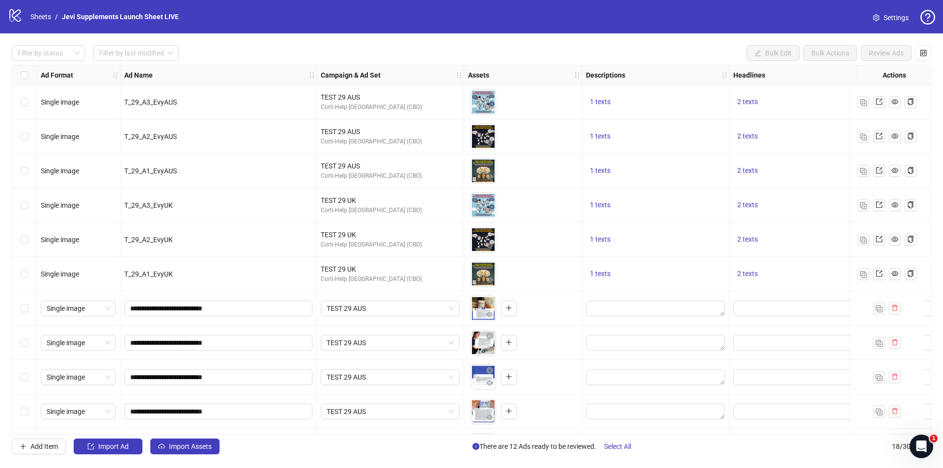
click at [350, 234] on div "TEST 29 UK" at bounding box center [390, 234] width 139 height 11
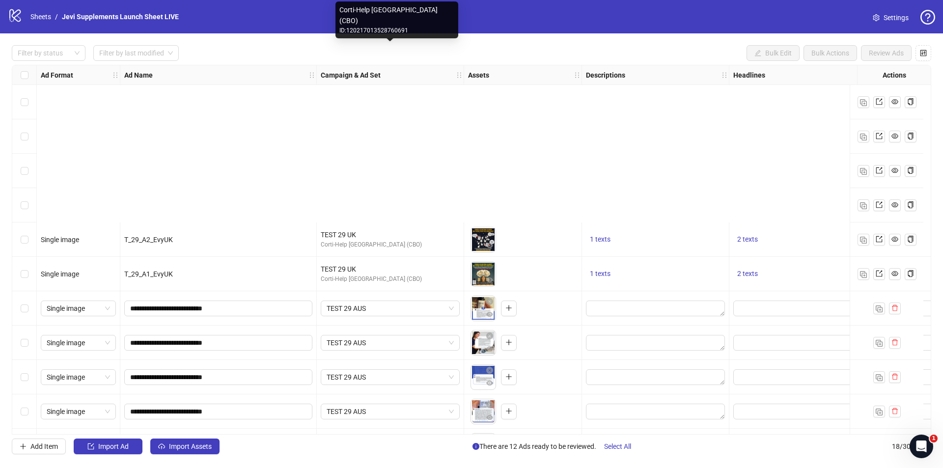
scroll to position [197, 0]
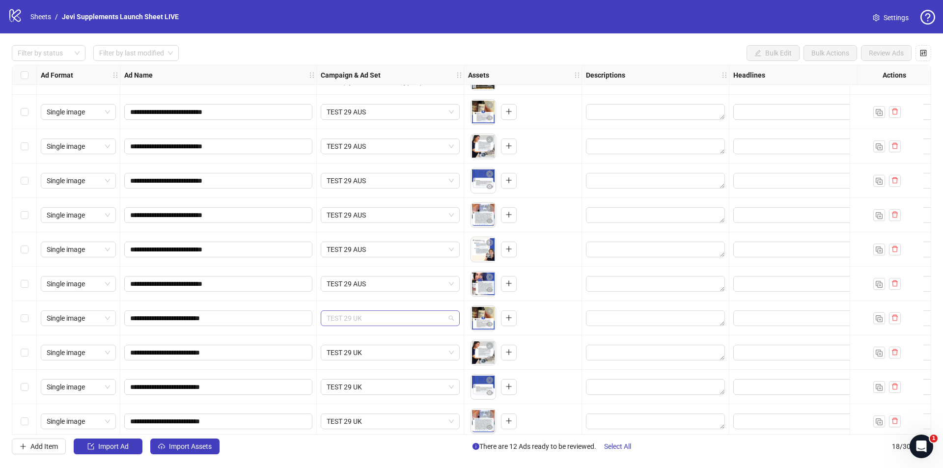
click at [384, 312] on span "TEST 29 UK" at bounding box center [390, 318] width 127 height 15
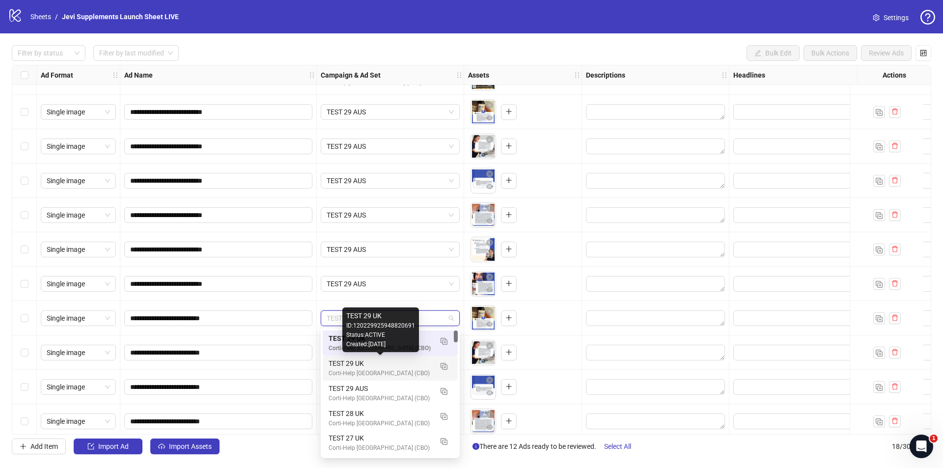
click at [373, 366] on div "TEST 29 UK" at bounding box center [381, 363] width 104 height 11
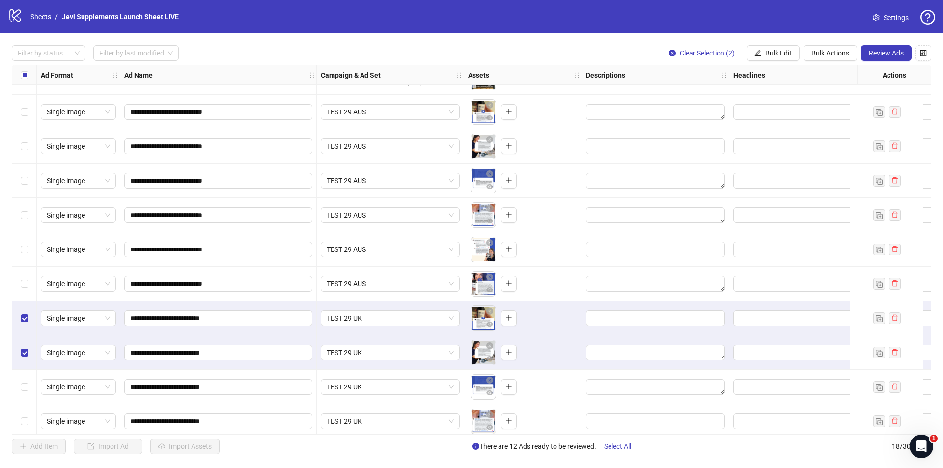
scroll to position [274, 0]
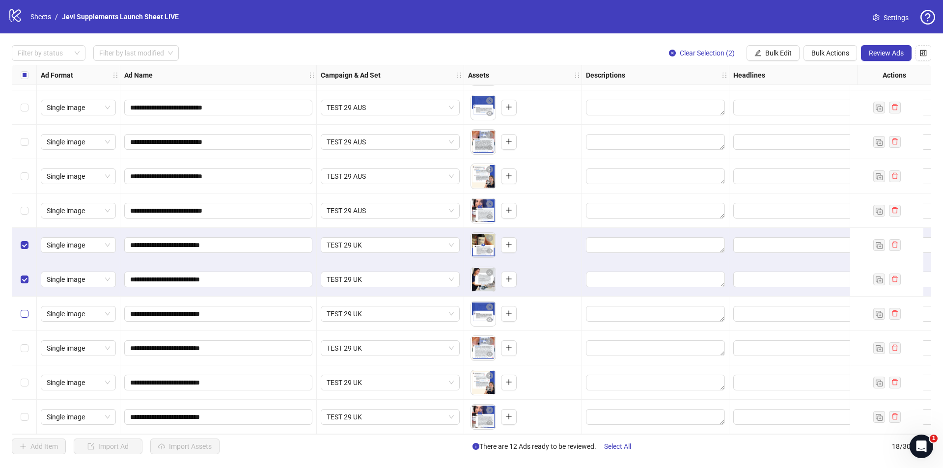
click at [26, 314] on label "Select row 15" at bounding box center [25, 314] width 8 height 11
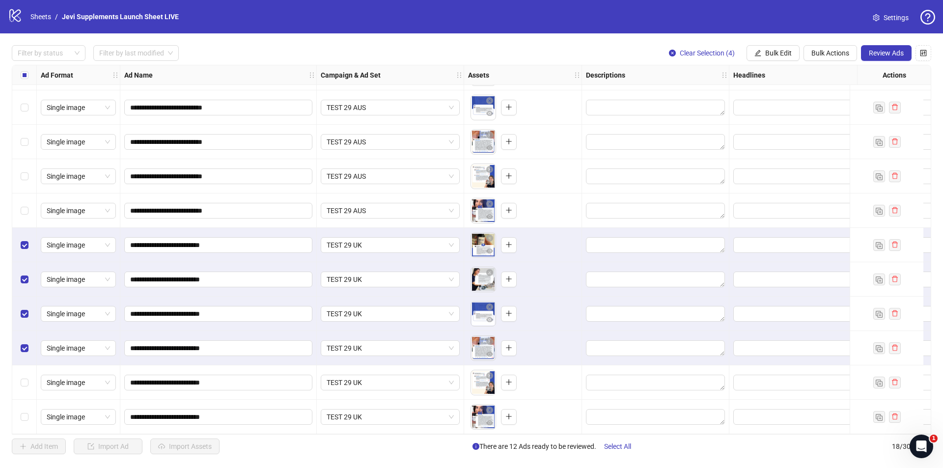
click at [24, 385] on div "Select row 17" at bounding box center [24, 383] width 25 height 34
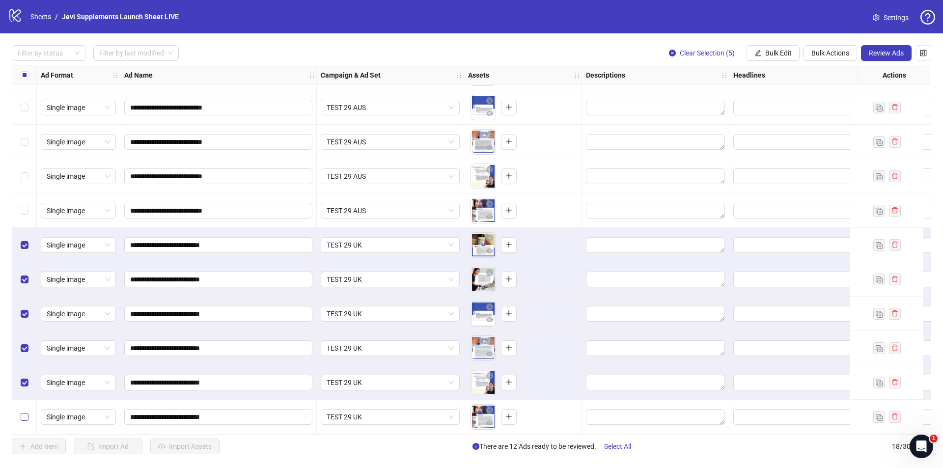
click at [26, 419] on div "Select row 18" at bounding box center [24, 417] width 25 height 34
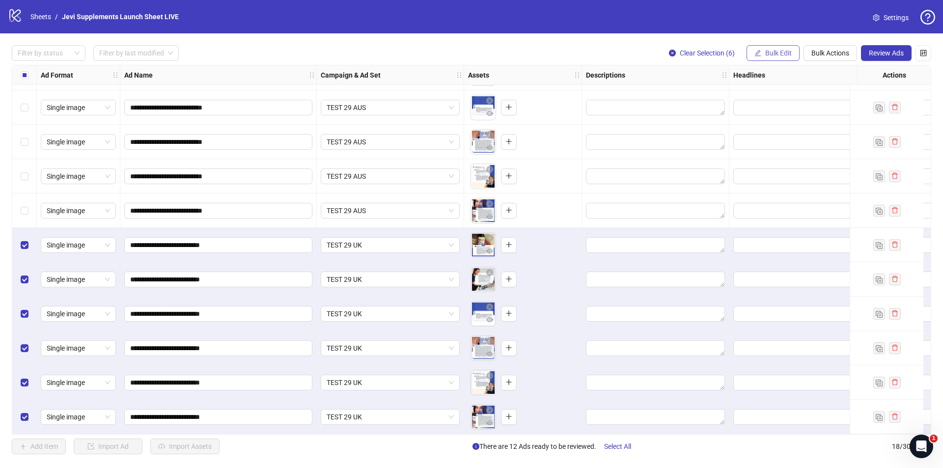
click at [785, 51] on span "Bulk Edit" at bounding box center [778, 53] width 27 height 8
click at [785, 106] on span "Campaign & Ad Set" at bounding box center [783, 104] width 58 height 11
click at [811, 95] on span "TEST 29 UK" at bounding box center [746, 95] width 136 height 15
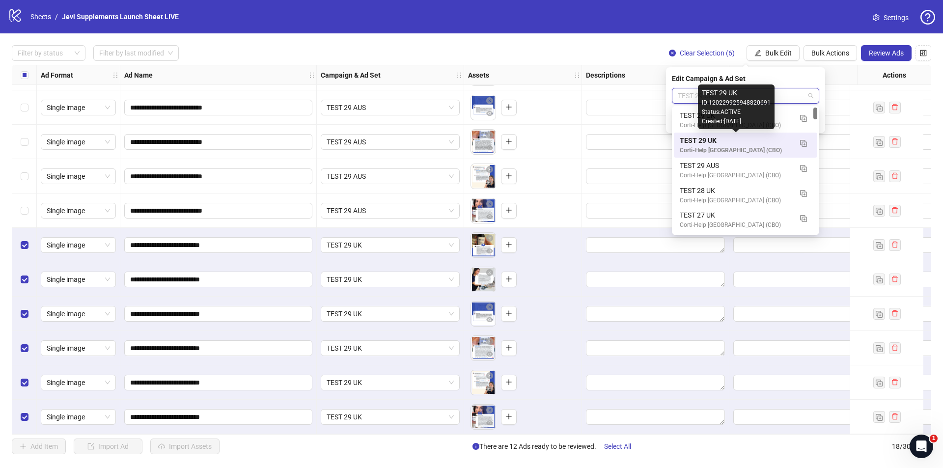
click at [735, 145] on div "TEST 29 UK" at bounding box center [736, 140] width 112 height 11
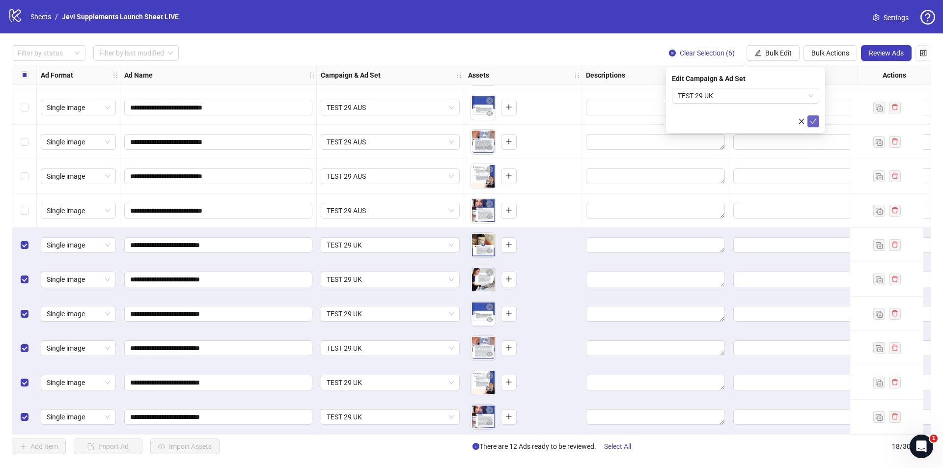
click at [814, 120] on icon "check" at bounding box center [813, 121] width 7 height 7
click at [874, 56] on span "Review Ads" at bounding box center [886, 53] width 35 height 8
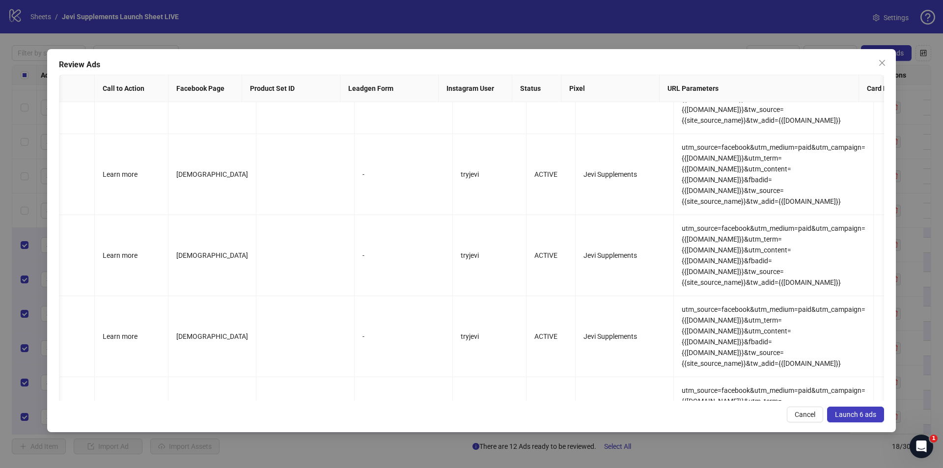
scroll to position [0, 0]
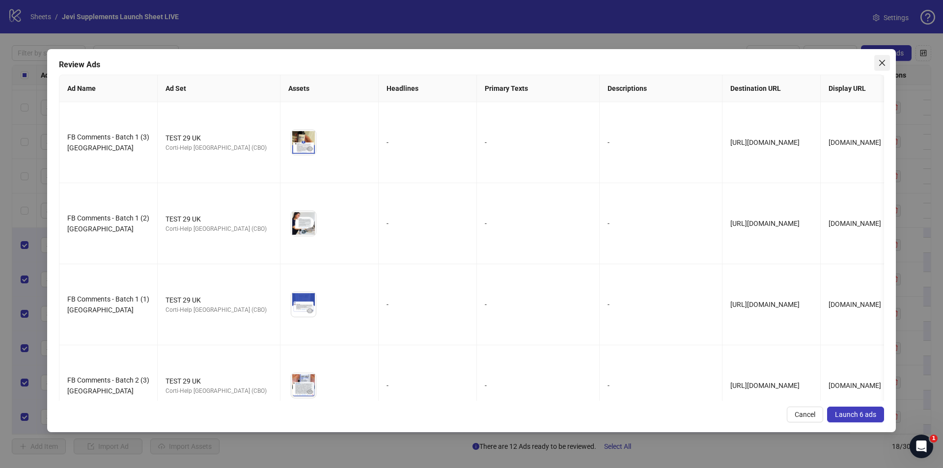
click at [881, 63] on icon "close" at bounding box center [882, 63] width 6 height 6
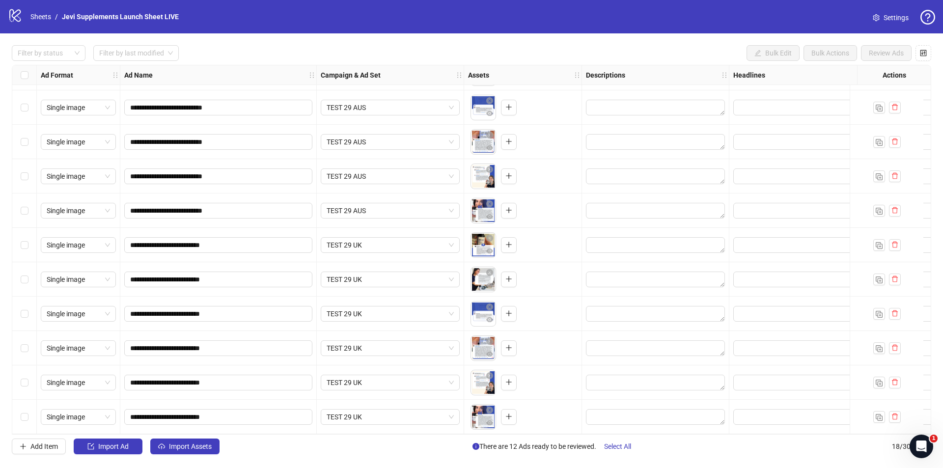
click at [674, 44] on div "**********" at bounding box center [471, 249] width 943 height 433
click at [369, 382] on span "TEST 29 UK" at bounding box center [390, 382] width 127 height 15
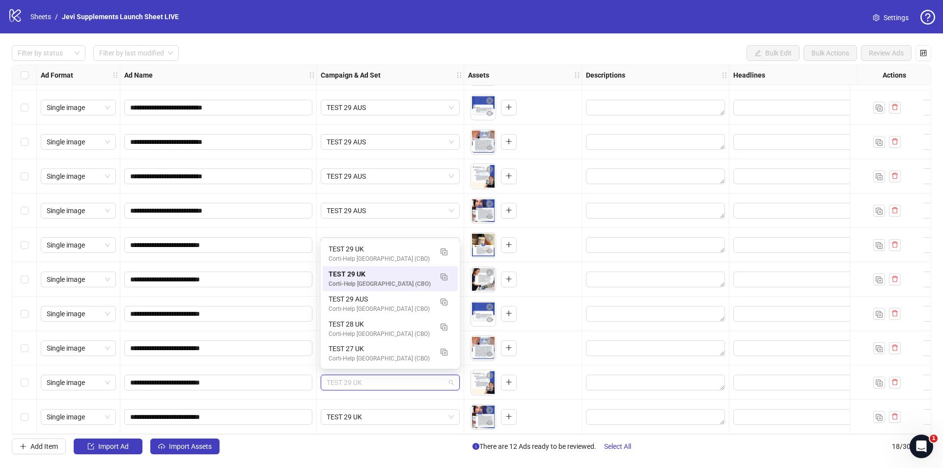
click at [428, 218] on div "TEST 29 AUS" at bounding box center [390, 211] width 147 height 34
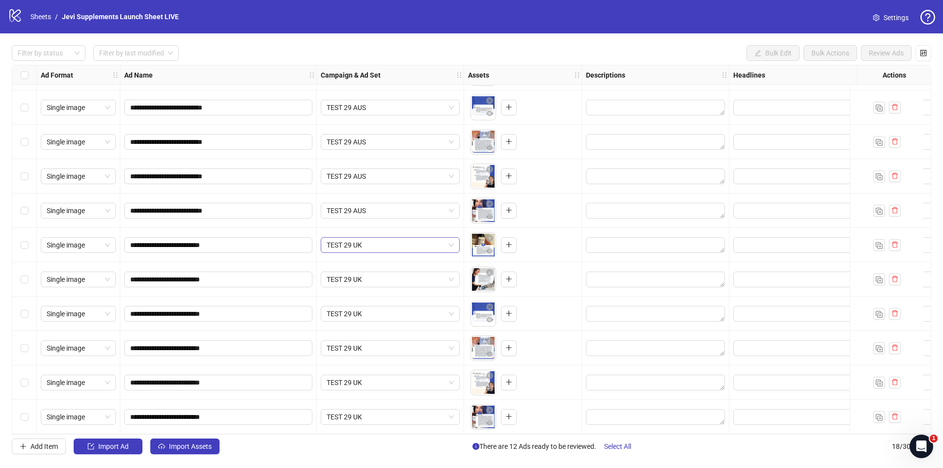
click at [425, 243] on span "TEST 29 UK" at bounding box center [390, 245] width 127 height 15
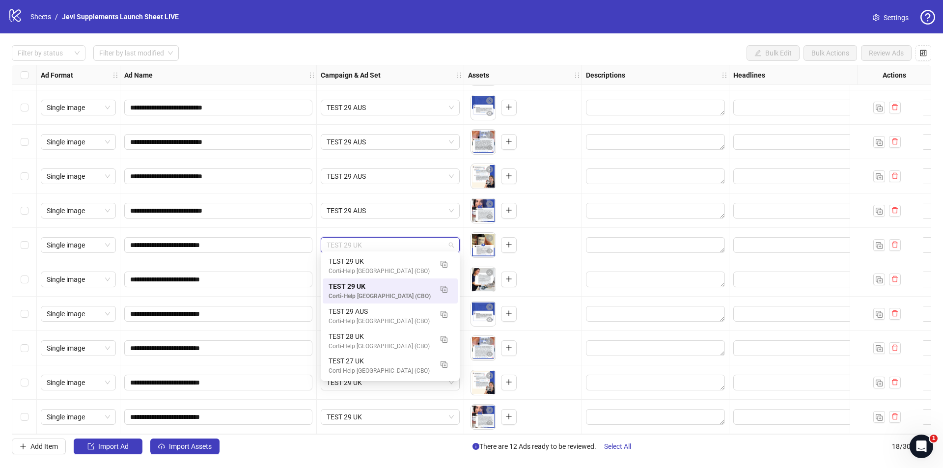
click at [413, 221] on div "TEST 29 AUS" at bounding box center [390, 211] width 147 height 34
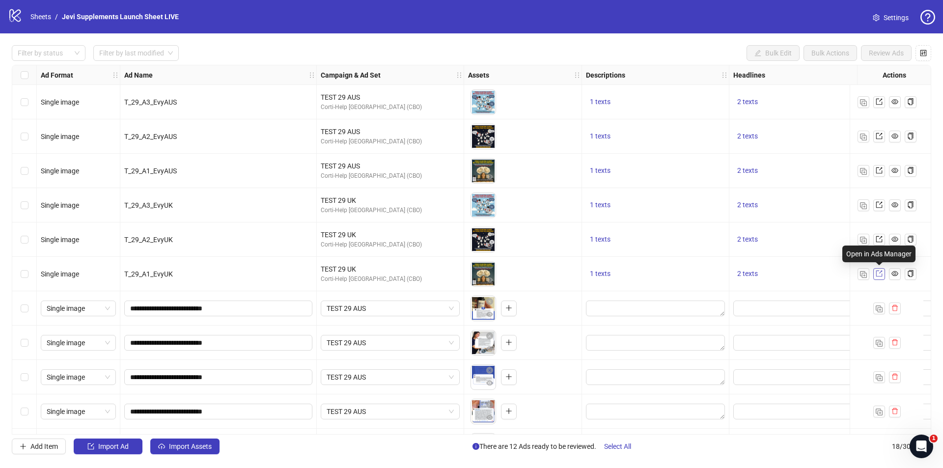
click at [881, 272] on icon "export" at bounding box center [879, 274] width 6 height 6
click at [599, 7] on div "logo/logo-mobile Sheets / Jevi Supplements Launch Sheet LIVE Settings" at bounding box center [471, 16] width 943 height 33
click at [142, 35] on div "Filter by status Filter by last modified Bulk Edit Bulk Actions Review Ads Ad F…" at bounding box center [471, 249] width 943 height 433
click at [622, 7] on div "logo/logo-mobile Sheets / Jevi Supplements Launch Sheet LIVE Settings" at bounding box center [471, 16] width 943 height 33
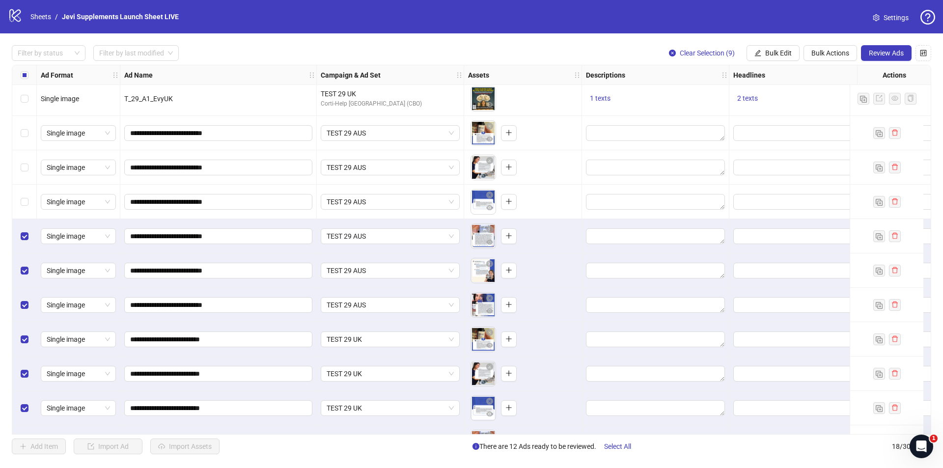
scroll to position [126, 0]
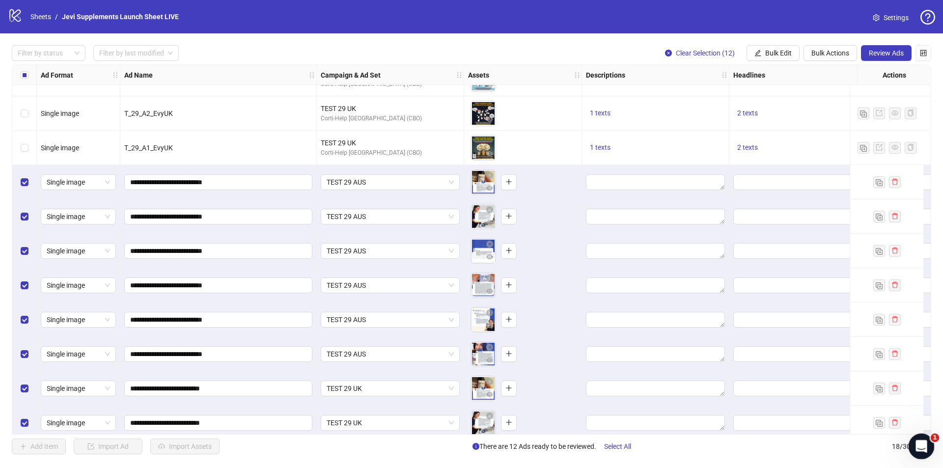
drag, startPoint x: 916, startPoint y: 443, endPoint x: 845, endPoint y: 460, distance: 72.8
click html
click at [882, 47] on button "Review Ads" at bounding box center [886, 53] width 51 height 16
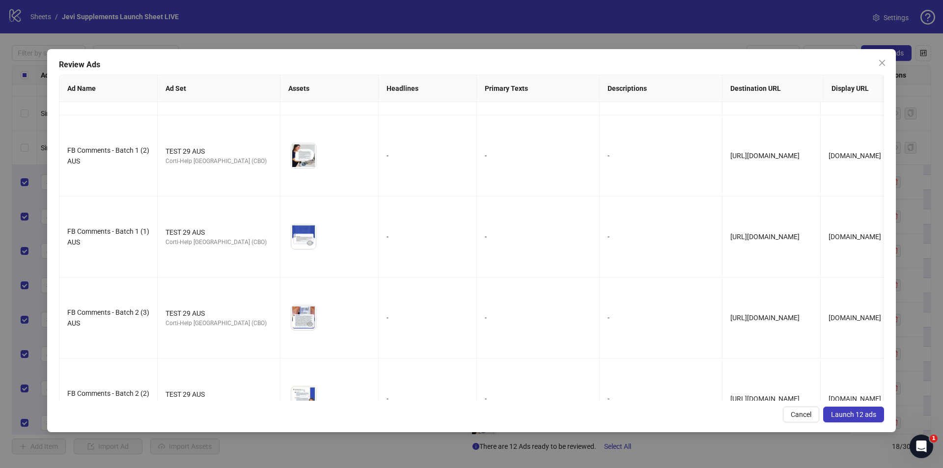
scroll to position [0, 0]
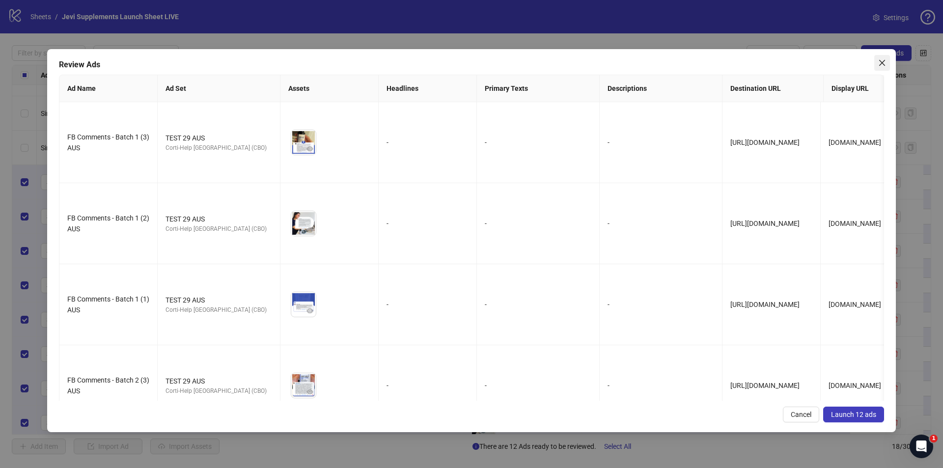
click at [878, 61] on span "Close" at bounding box center [882, 63] width 16 height 8
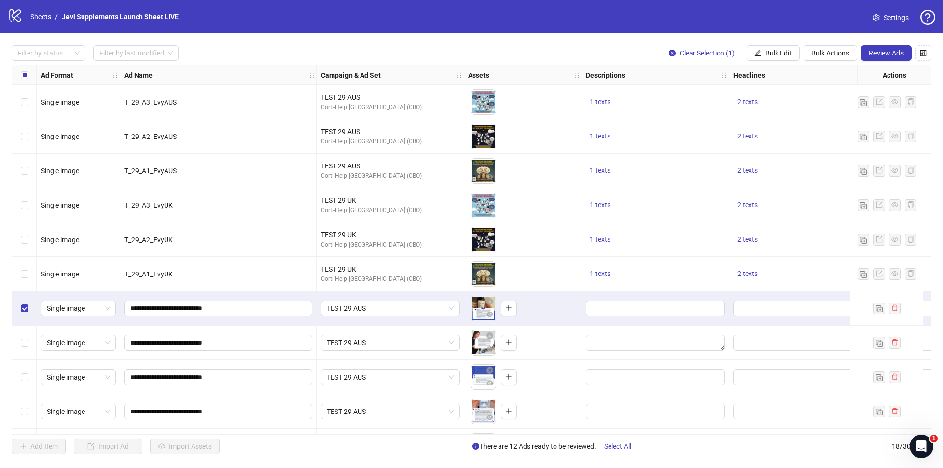
click at [26, 351] on div "Select row 8" at bounding box center [24, 343] width 25 height 34
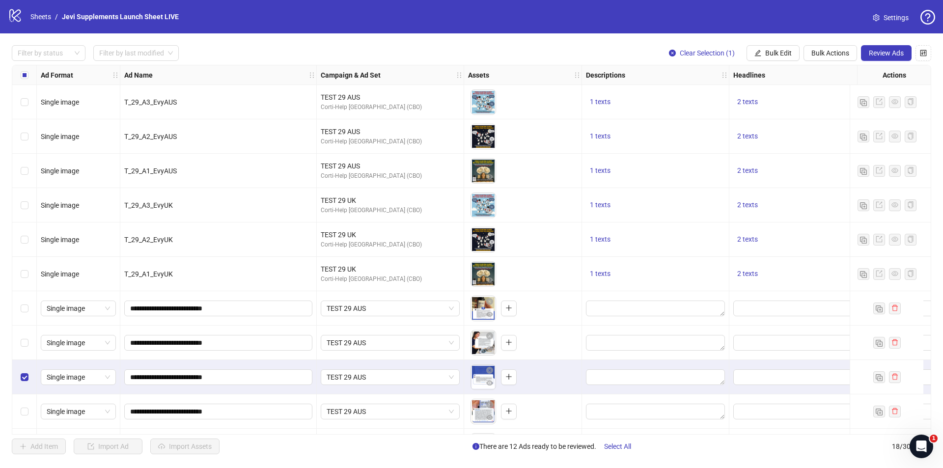
click at [25, 372] on label "Select row 9" at bounding box center [25, 377] width 8 height 11
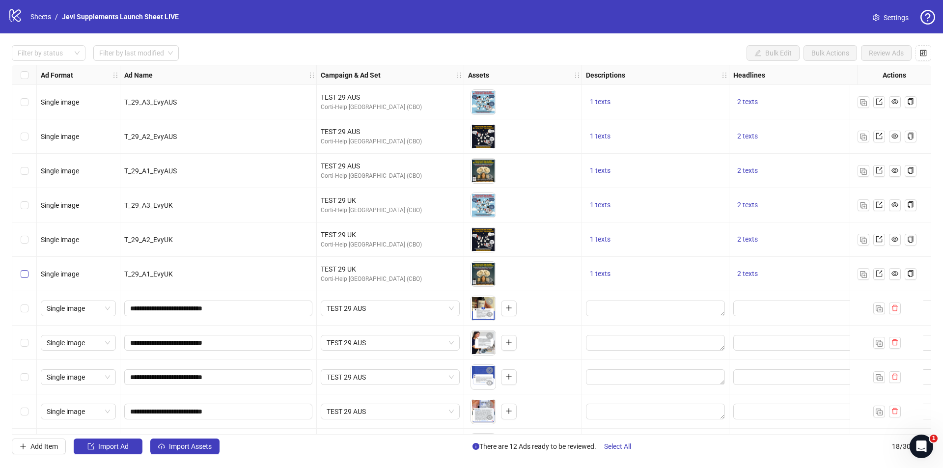
click at [24, 279] on label "Select row 6" at bounding box center [25, 274] width 8 height 11
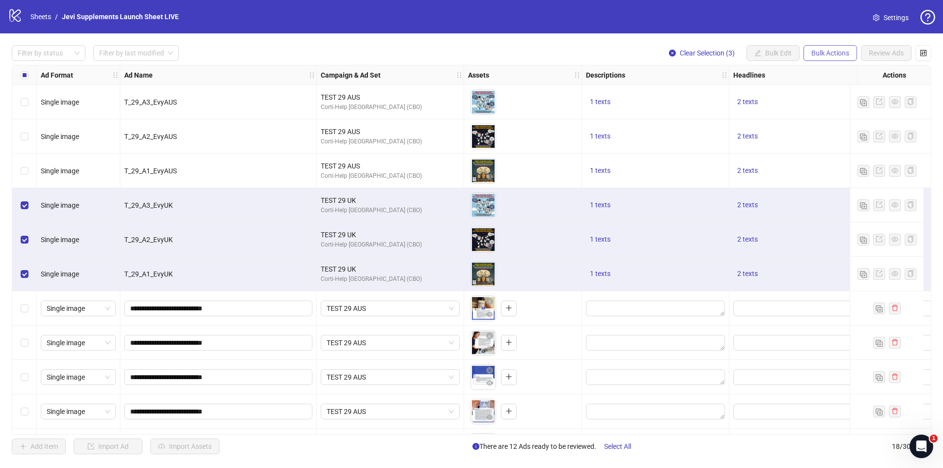
click at [845, 55] on span "Bulk Actions" at bounding box center [831, 53] width 38 height 8
click at [845, 54] on span "Bulk Actions" at bounding box center [831, 53] width 38 height 8
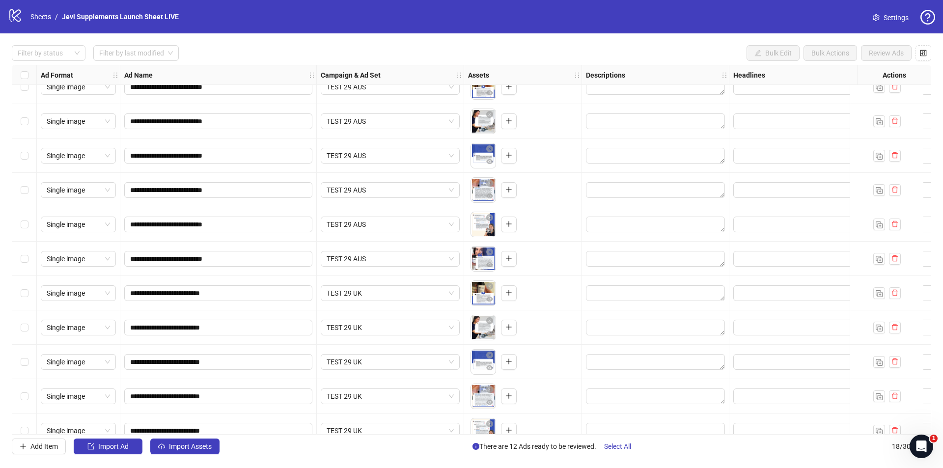
scroll to position [175, 0]
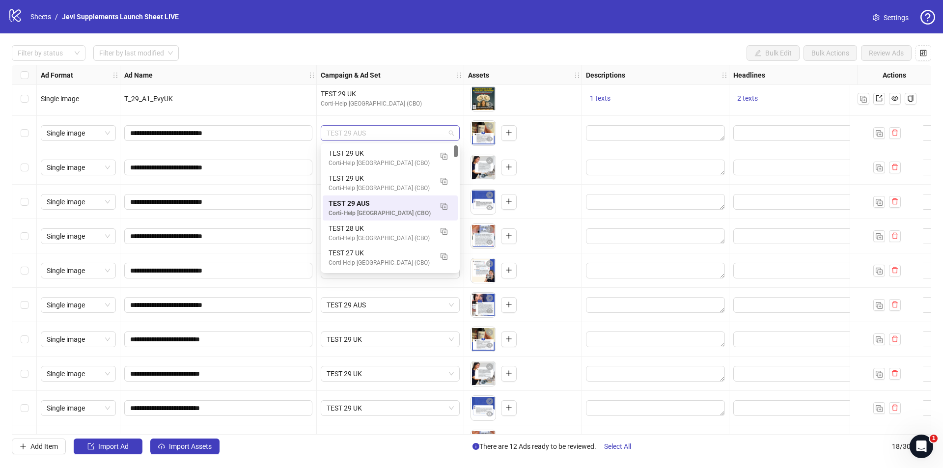
click at [409, 135] on span "TEST 29 AUS" at bounding box center [390, 133] width 127 height 15
click at [348, 125] on div "TEST 29 AUS" at bounding box center [390, 133] width 147 height 34
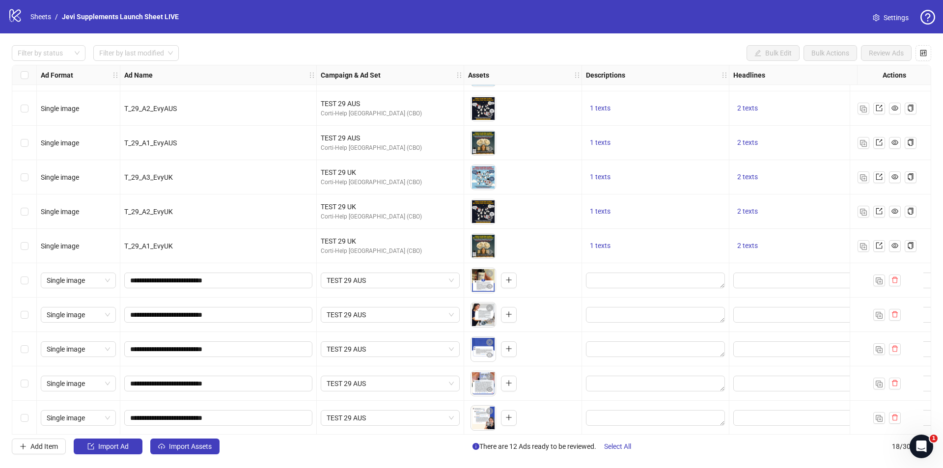
scroll to position [0, 0]
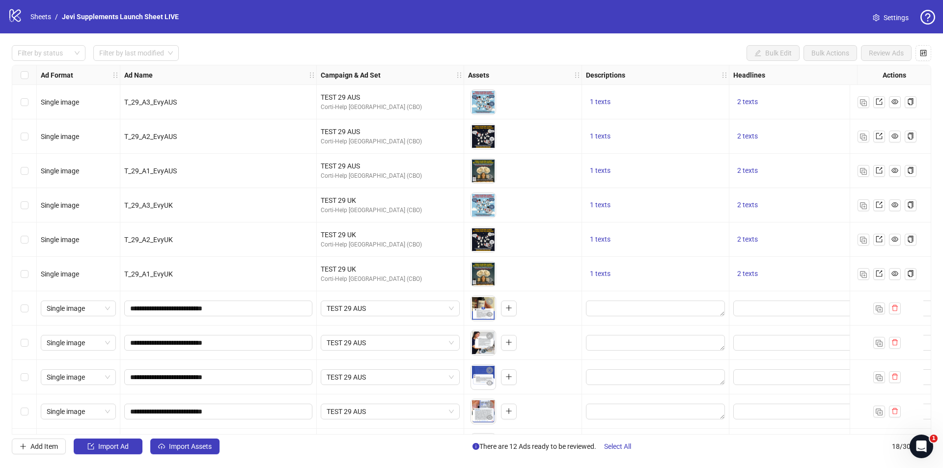
click at [676, 48] on div "Filter by status Filter by last modified Bulk Edit Bulk Actions Review Ads" at bounding box center [472, 53] width 920 height 16
click at [883, 172] on link at bounding box center [879, 171] width 12 height 12
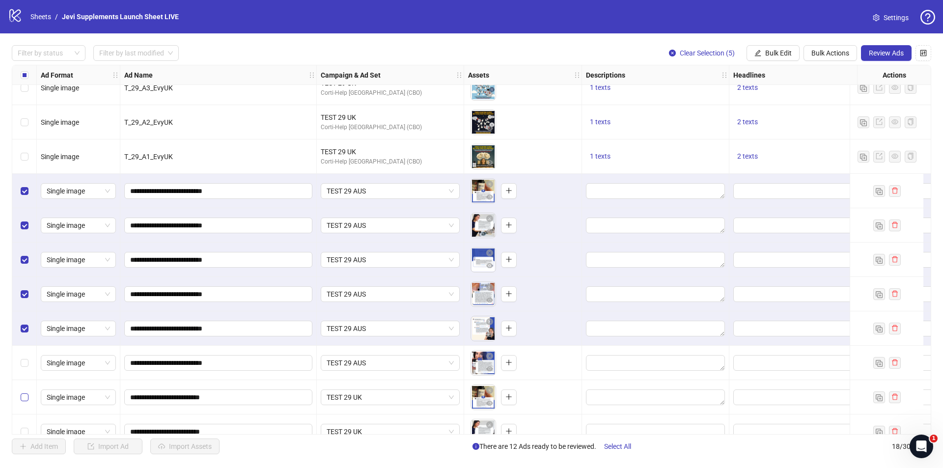
scroll to position [147, 0]
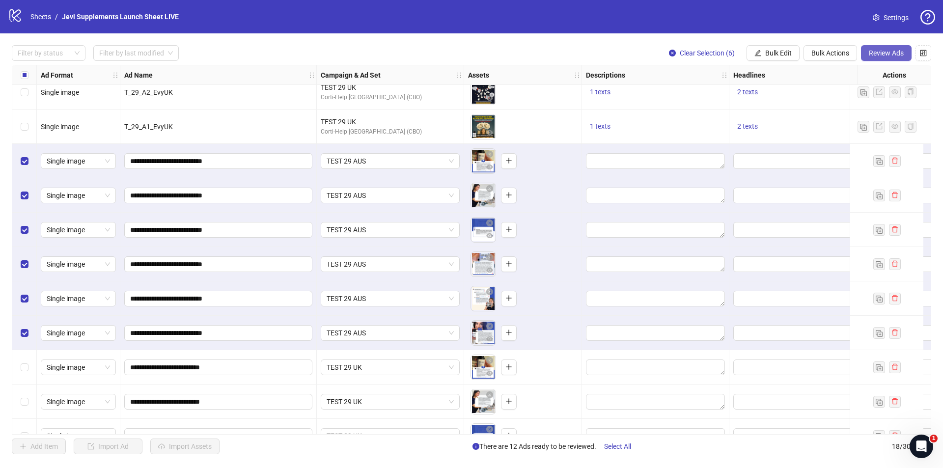
click at [889, 56] on span "Review Ads" at bounding box center [886, 53] width 35 height 8
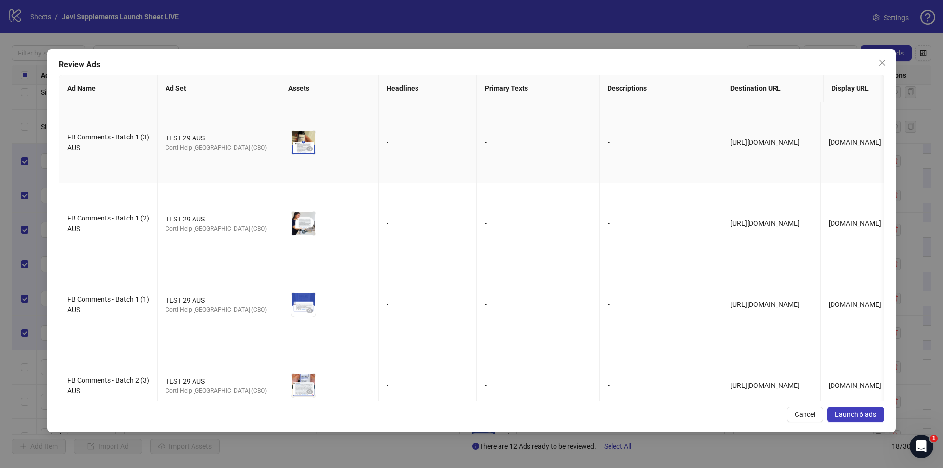
click at [395, 120] on td "-" at bounding box center [428, 142] width 98 height 81
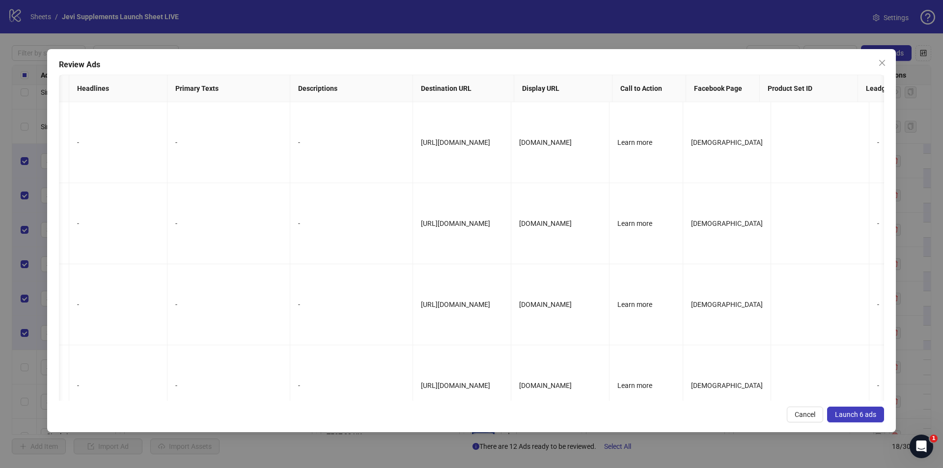
scroll to position [0, 0]
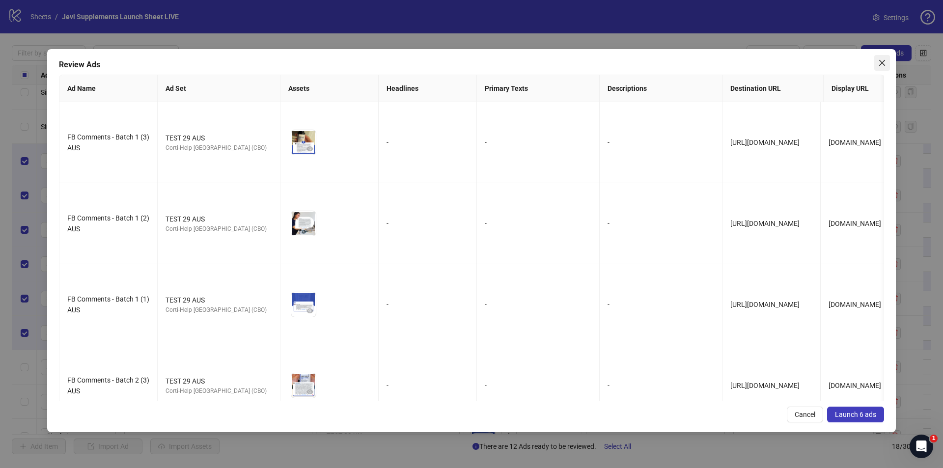
click at [883, 60] on icon "close" at bounding box center [882, 63] width 8 height 8
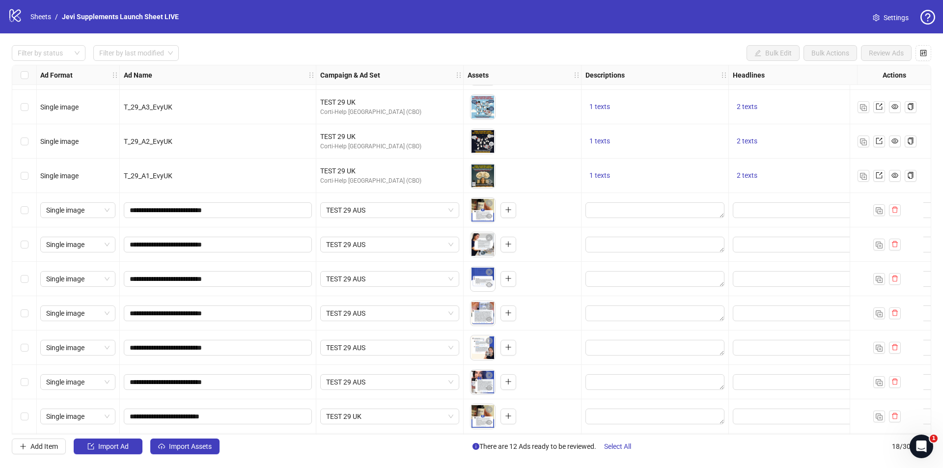
scroll to position [98, 0]
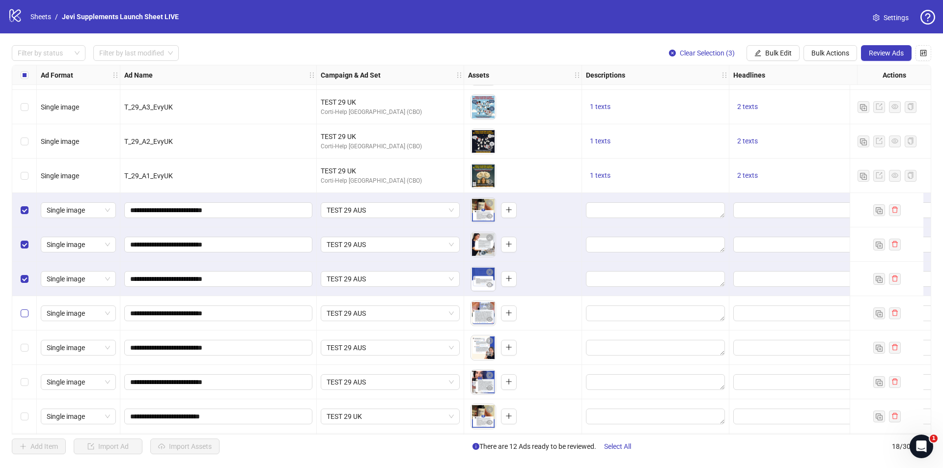
click at [25, 318] on label "Select row 10" at bounding box center [25, 313] width 8 height 11
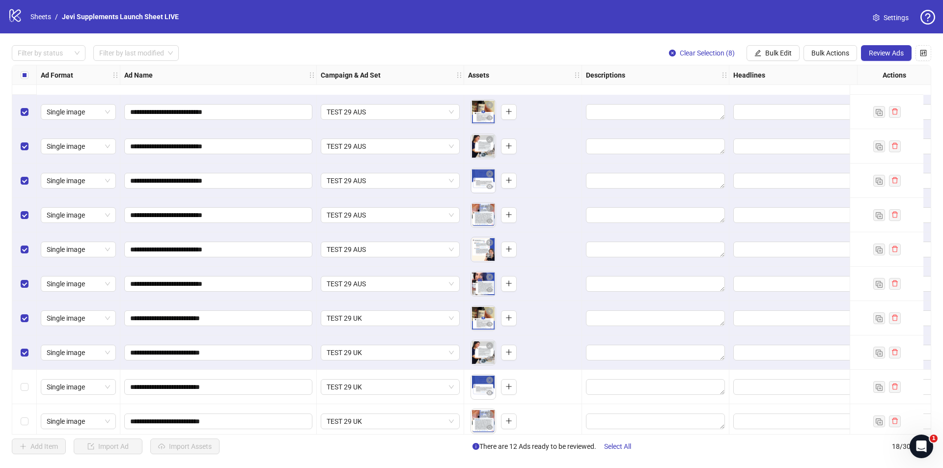
scroll to position [274, 0]
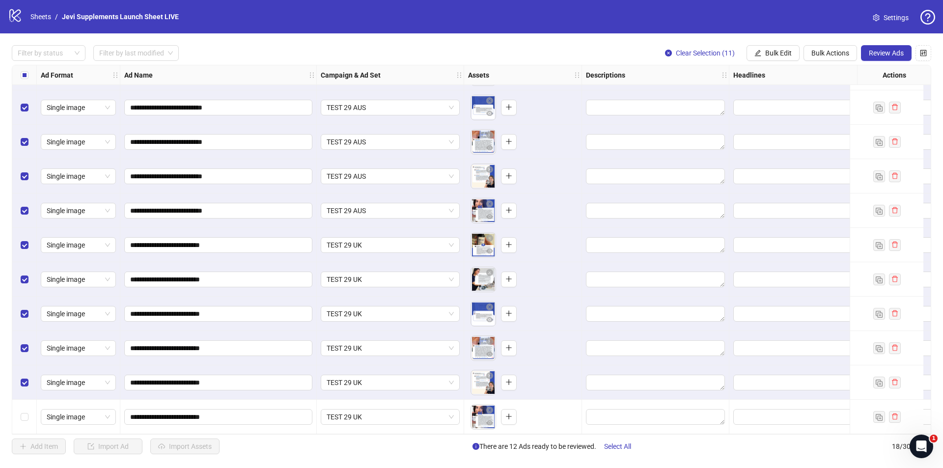
click at [25, 419] on div "Select row 18" at bounding box center [24, 417] width 25 height 34
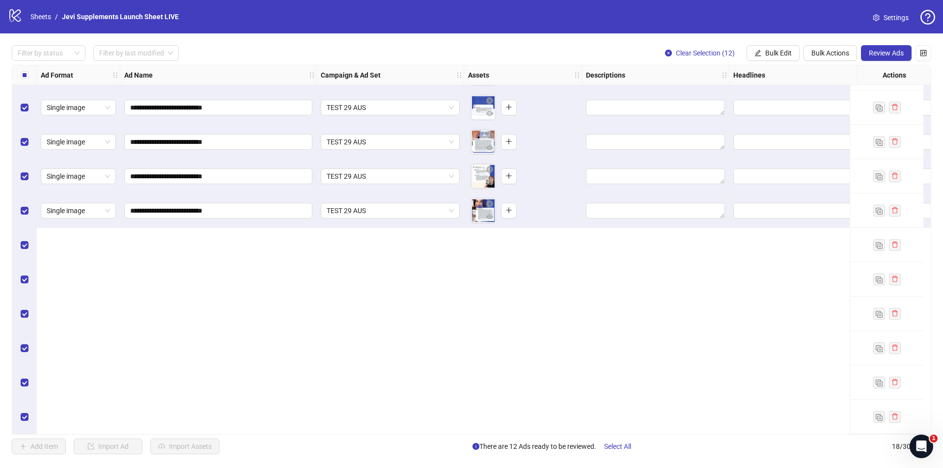
scroll to position [28, 0]
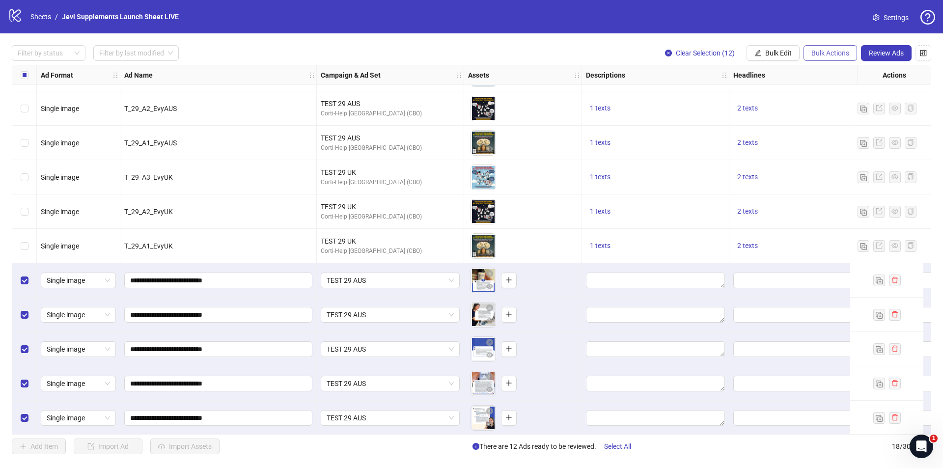
click at [838, 57] on span "Bulk Actions" at bounding box center [831, 53] width 38 height 8
click at [815, 51] on span "Bulk Actions" at bounding box center [831, 53] width 38 height 8
click at [782, 51] on span "Bulk Edit" at bounding box center [778, 53] width 27 height 8
click at [772, 70] on span "Ad Format" at bounding box center [783, 73] width 58 height 11
click at [777, 56] on span "Bulk Edit" at bounding box center [778, 53] width 27 height 8
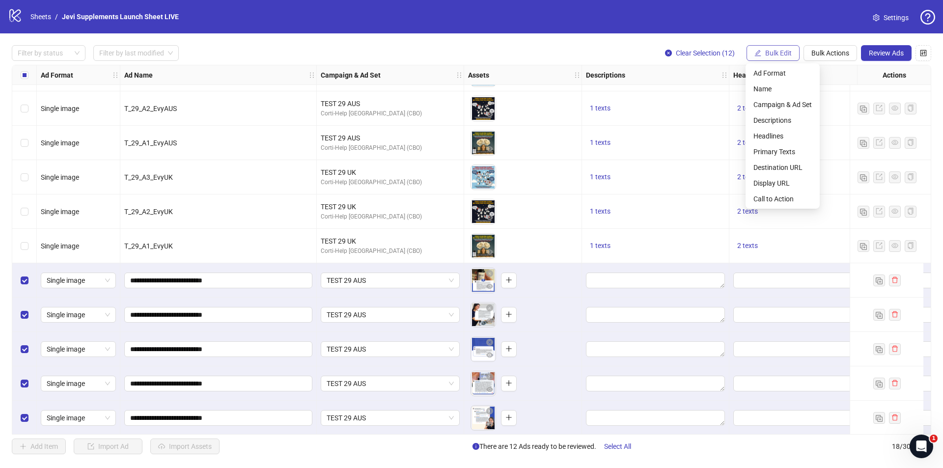
click at [777, 52] on span "Bulk Edit" at bounding box center [778, 53] width 27 height 8
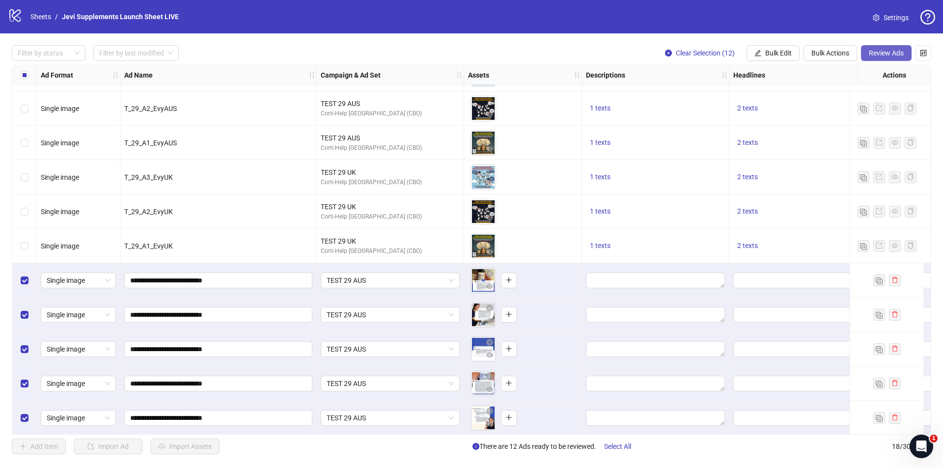
click at [883, 56] on span "Review Ads" at bounding box center [886, 53] width 35 height 8
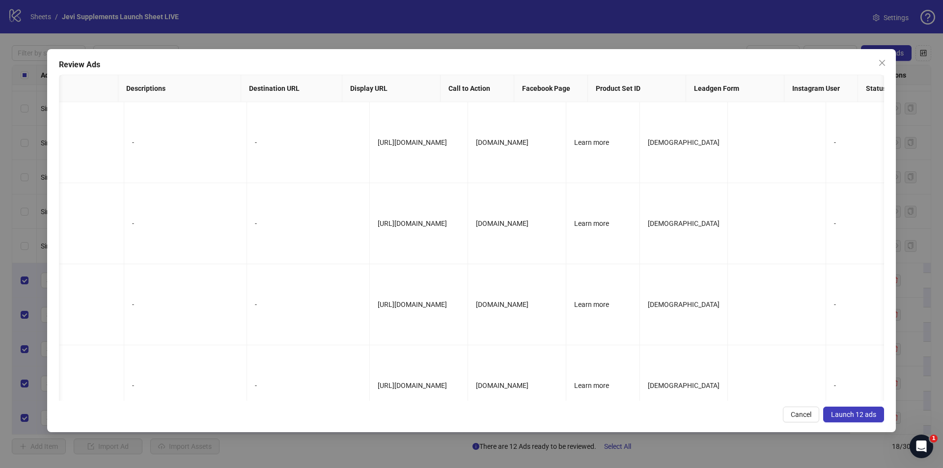
scroll to position [0, 353]
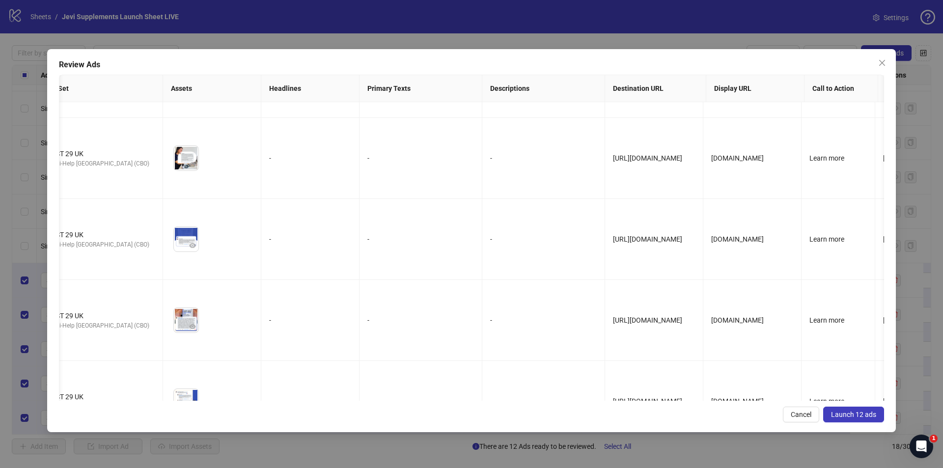
click at [802, 412] on span "Cancel" at bounding box center [801, 415] width 21 height 8
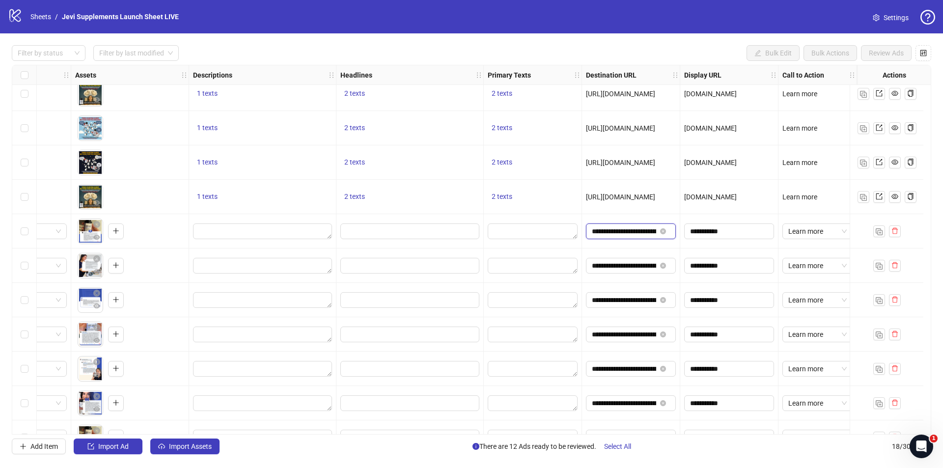
scroll to position [0, 70]
drag, startPoint x: 634, startPoint y: 233, endPoint x: 667, endPoint y: 235, distance: 32.9
click at [667, 235] on span "**********" at bounding box center [631, 232] width 90 height 16
click at [653, 247] on div "**********" at bounding box center [631, 231] width 98 height 34
drag, startPoint x: 634, startPoint y: 263, endPoint x: 678, endPoint y: 266, distance: 44.3
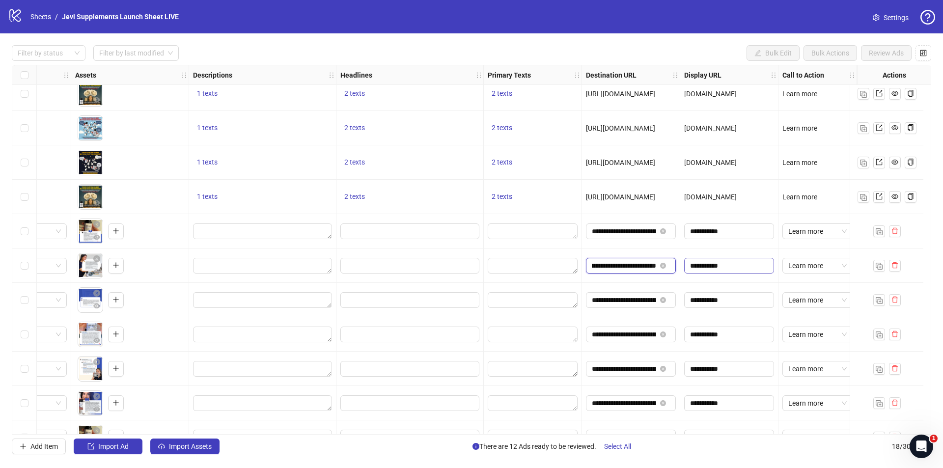
click at [649, 248] on div "**********" at bounding box center [631, 231] width 98 height 34
